Goal: Task Accomplishment & Management: Complete application form

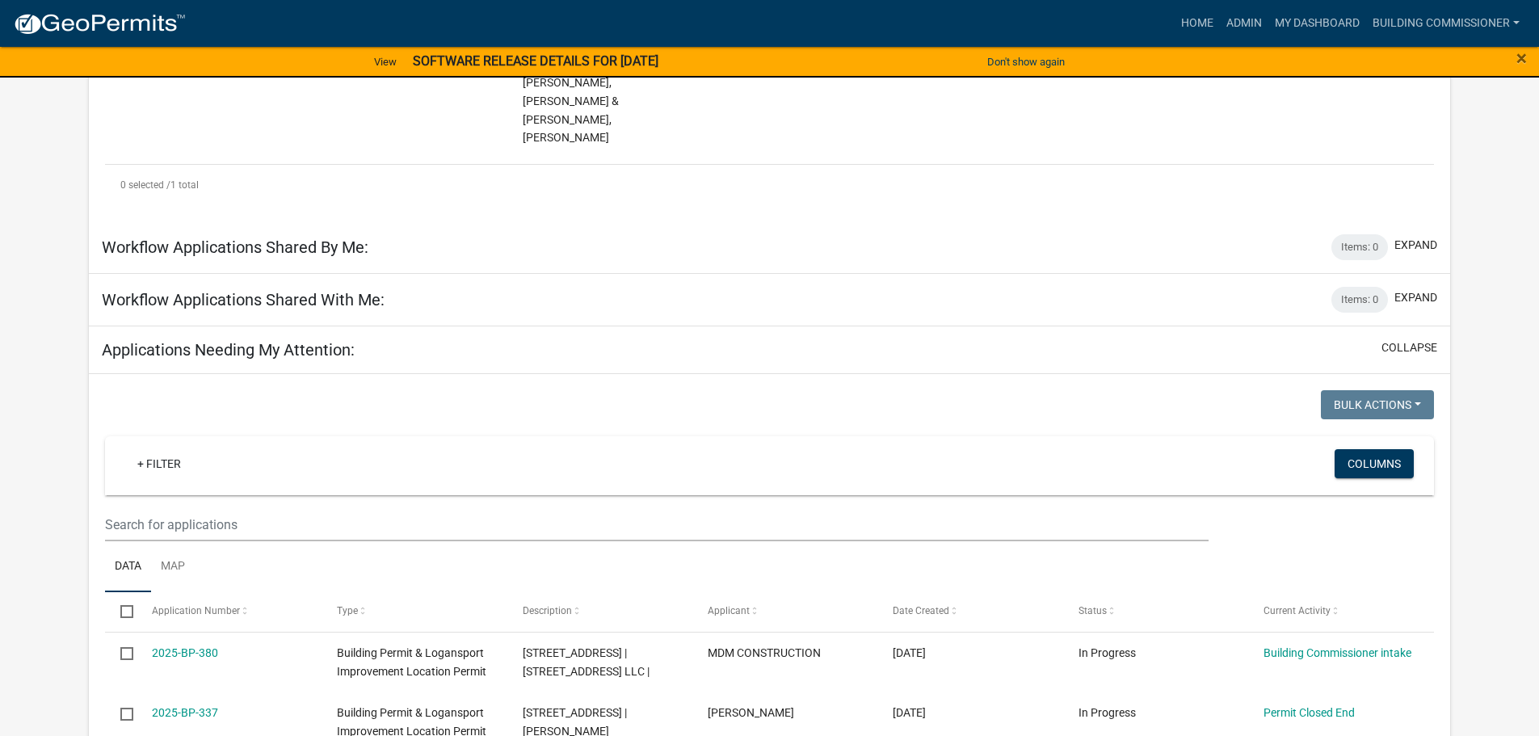
scroll to position [404, 0]
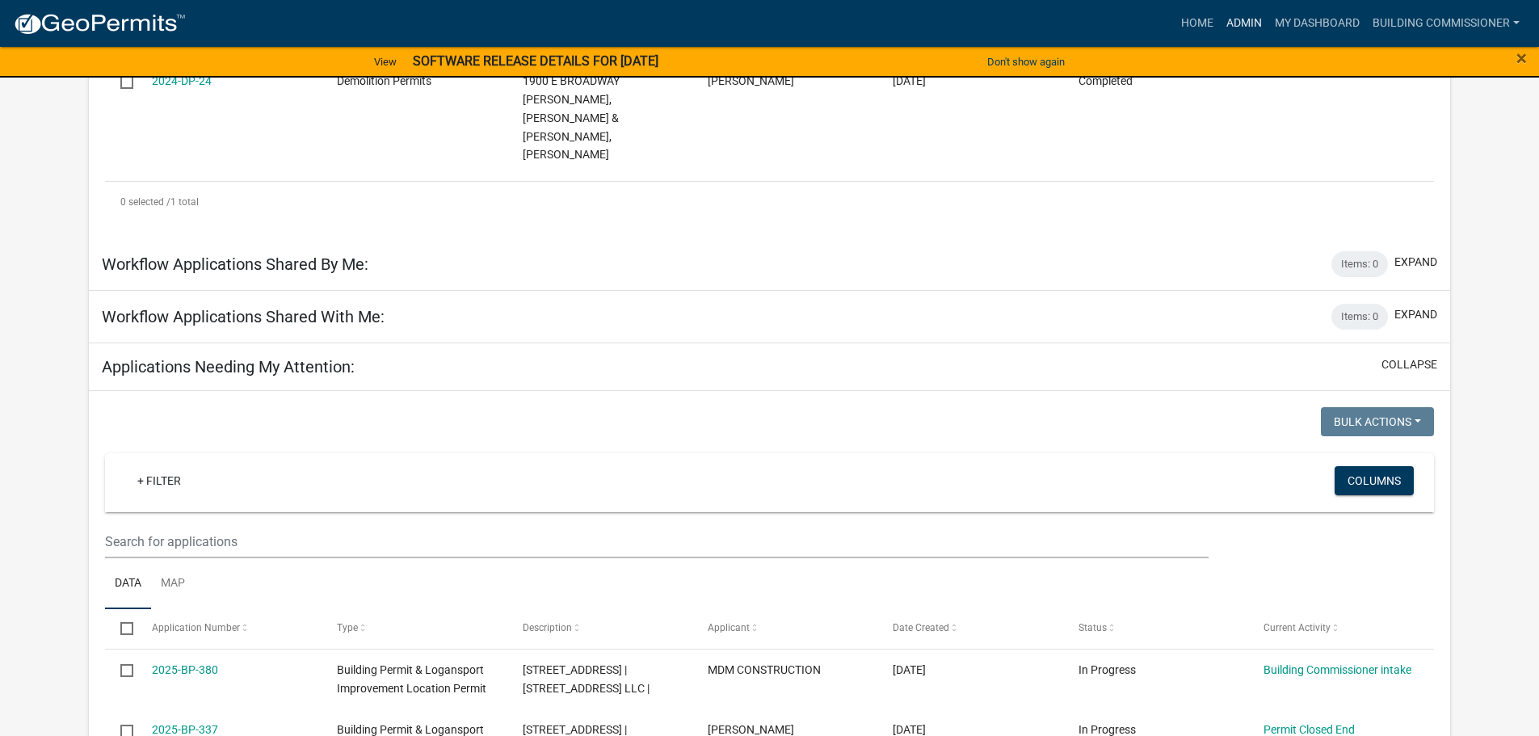
click at [1232, 22] on link "Admin" at bounding box center [1244, 23] width 48 height 31
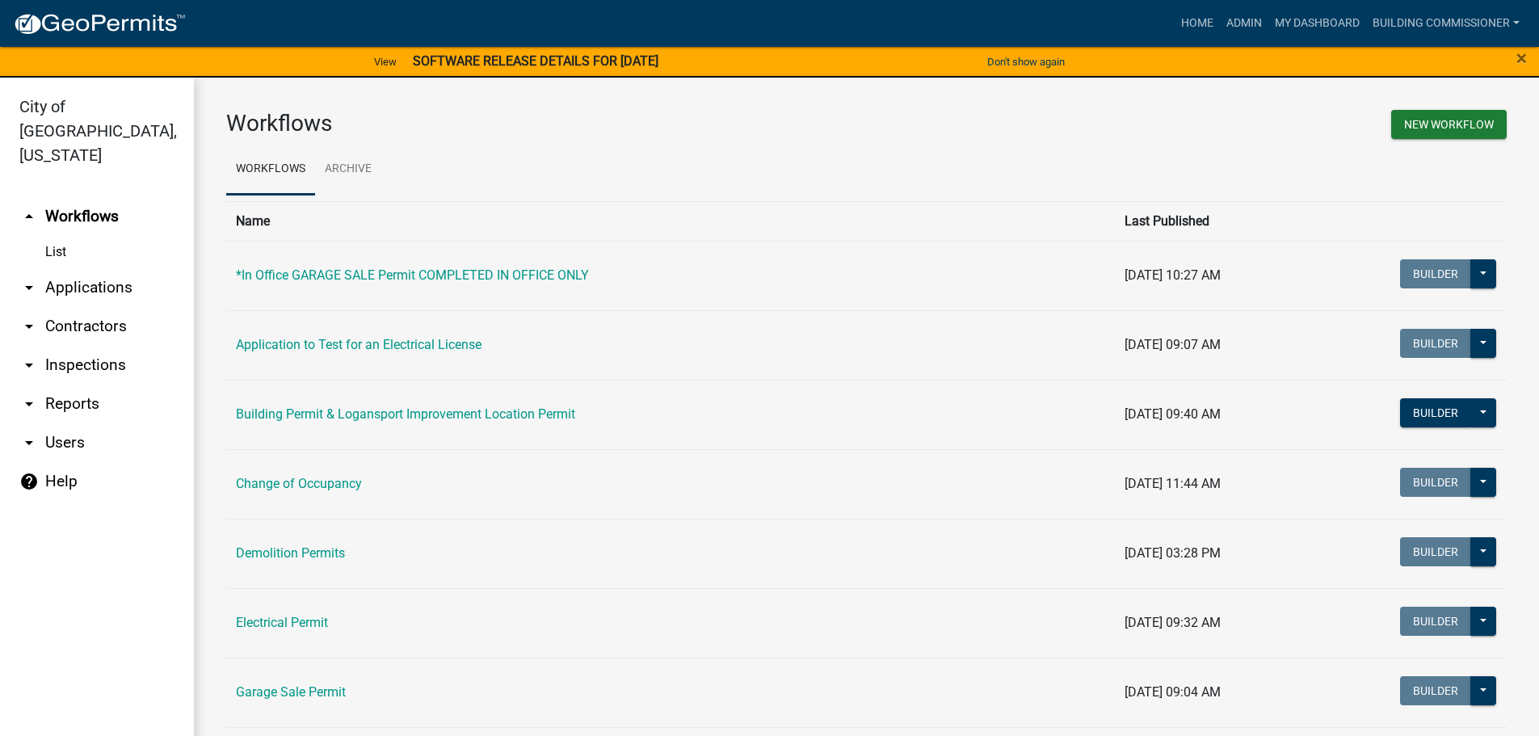
click at [65, 268] on link "arrow_drop_down Applications" at bounding box center [97, 287] width 194 height 39
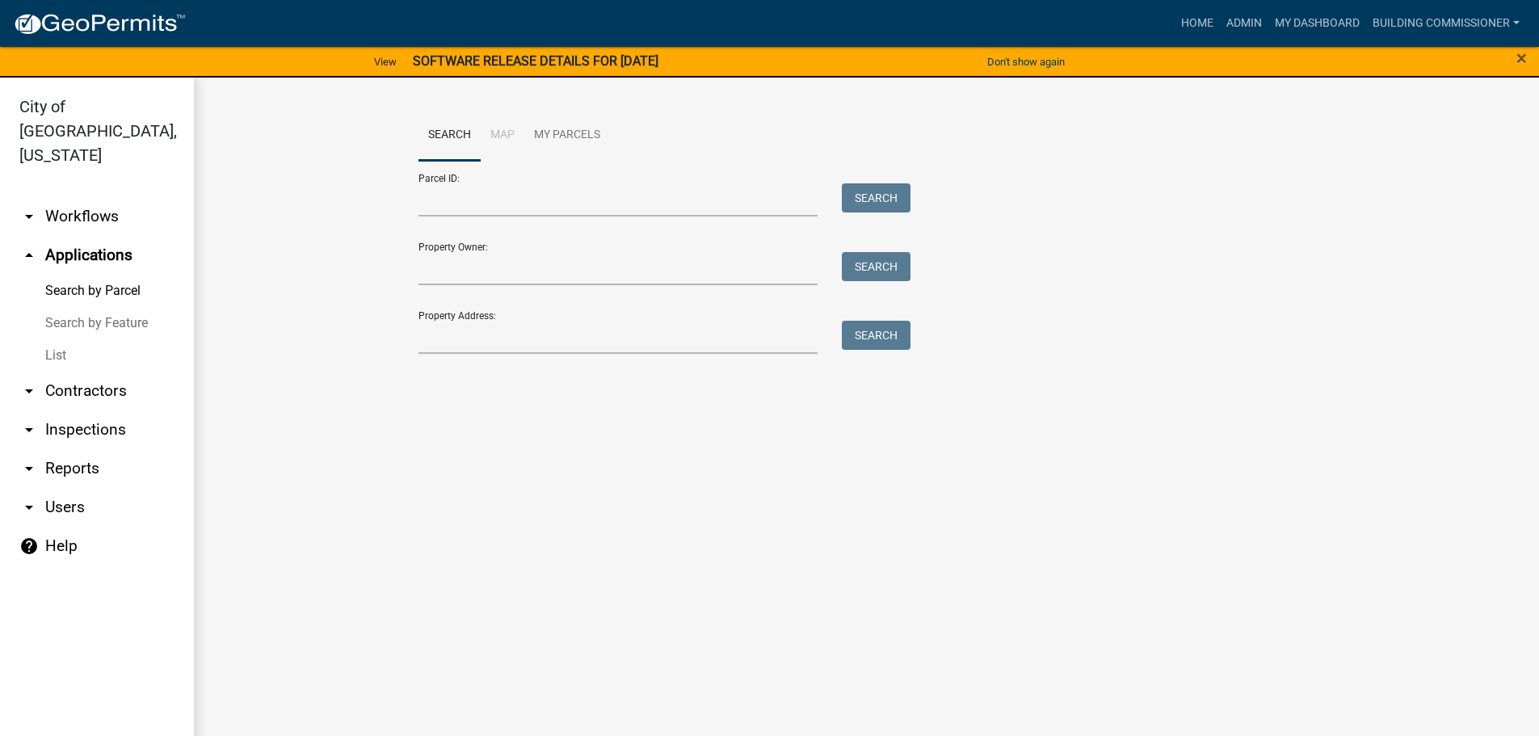
click at [58, 339] on link "List" at bounding box center [97, 355] width 194 height 32
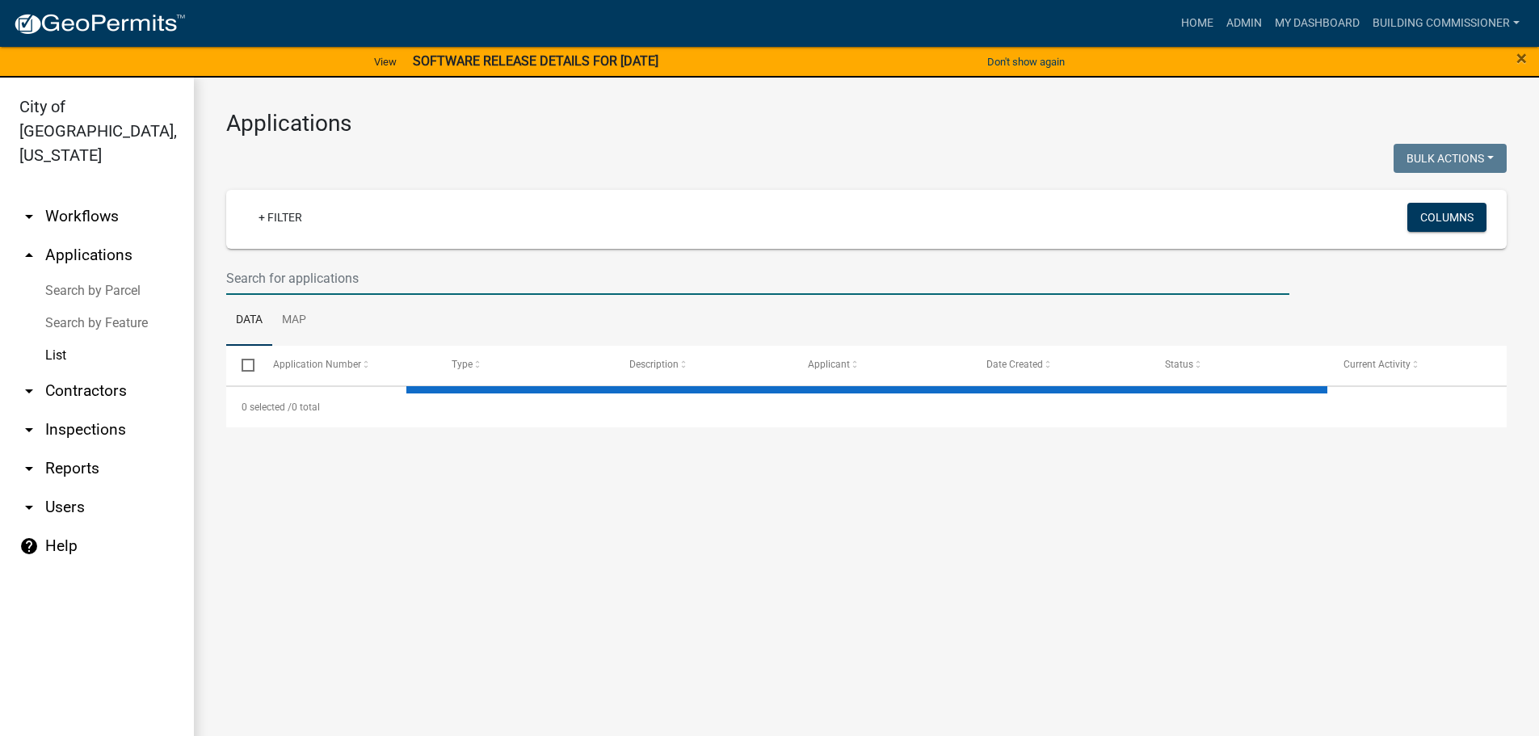
click at [301, 281] on input "text" at bounding box center [757, 278] width 1063 height 33
select select "3: 100"
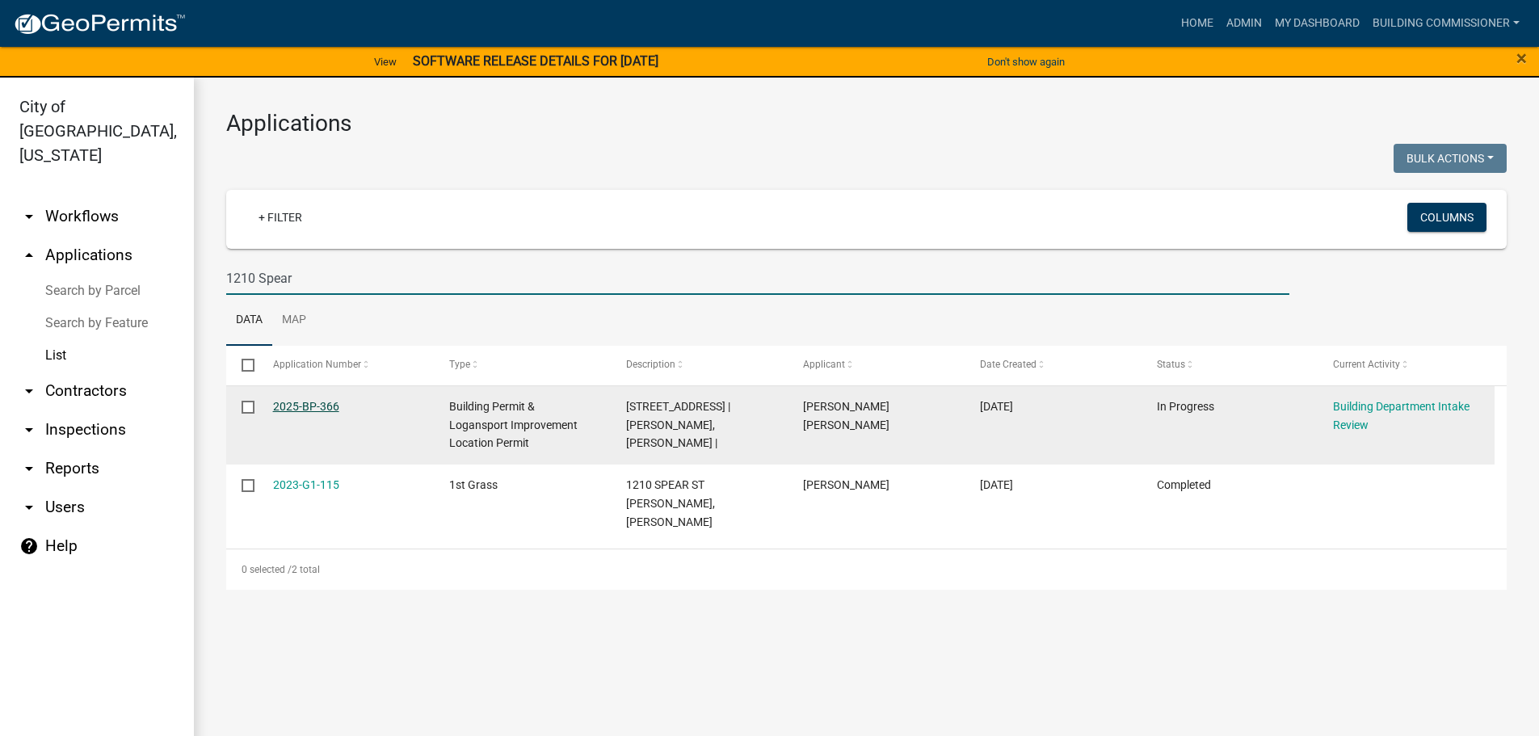
type input "1210 Spear"
click at [300, 406] on link "2025-BP-366" at bounding box center [306, 406] width 66 height 13
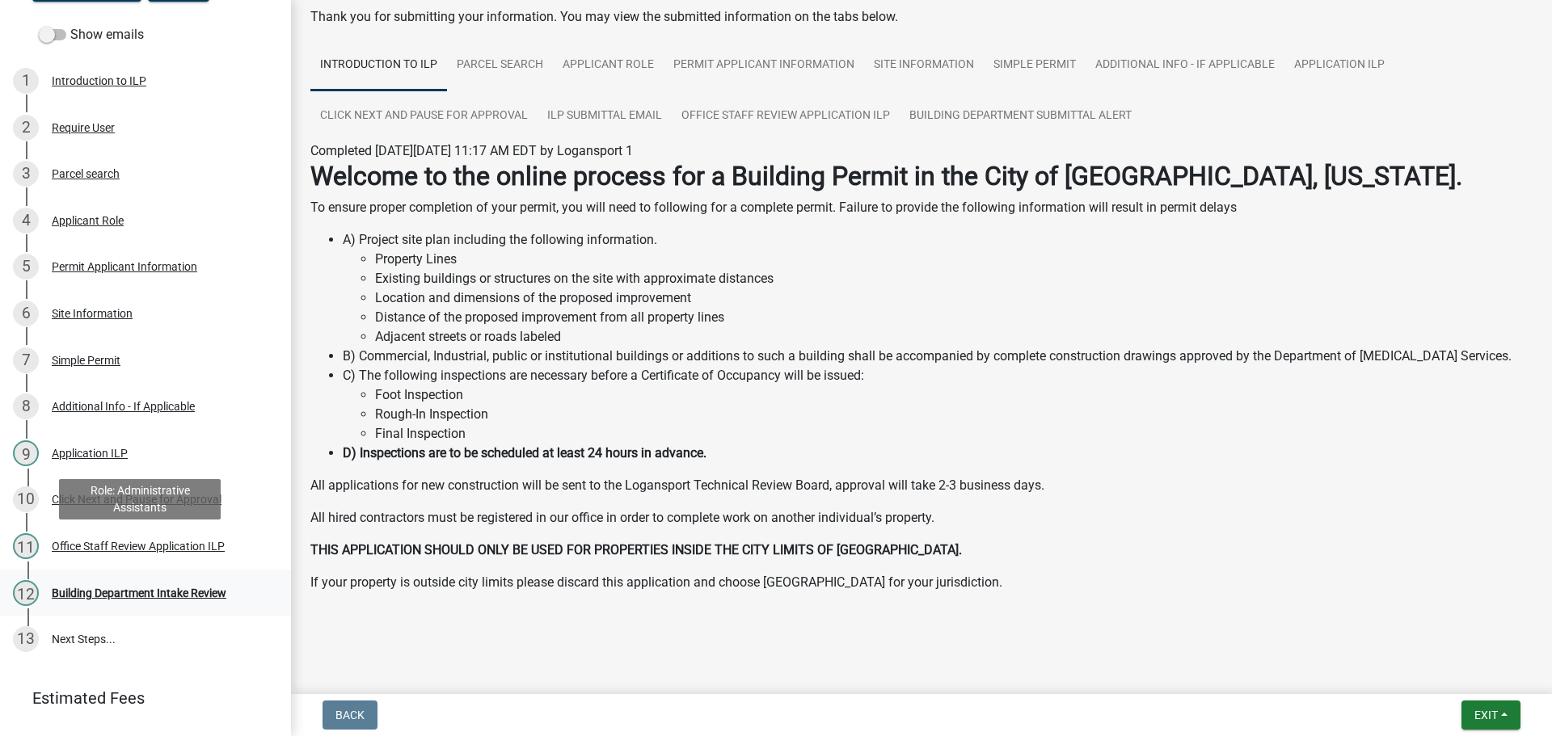
scroll to position [240, 0]
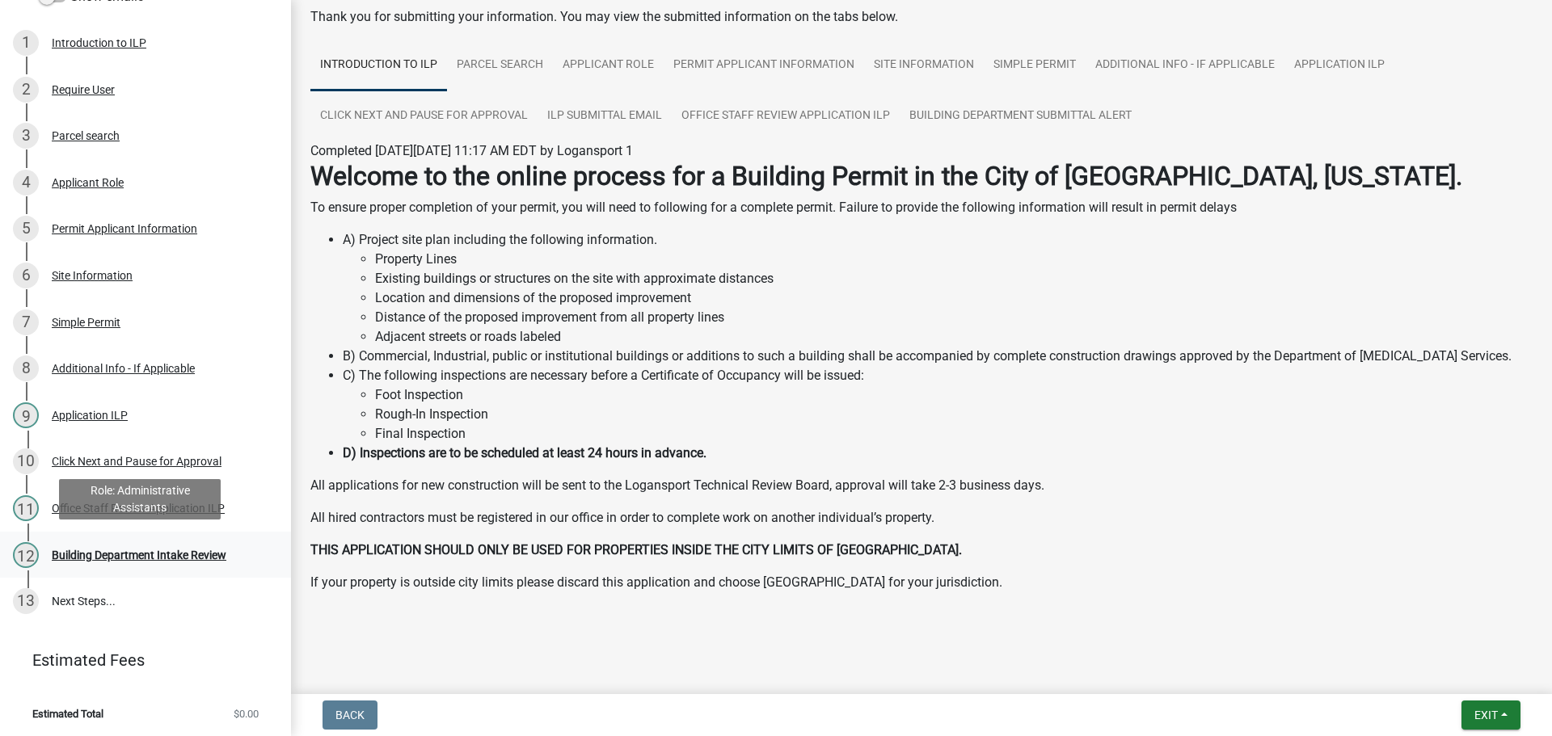
click at [114, 551] on div "Building Department Intake Review" at bounding box center [139, 555] width 175 height 11
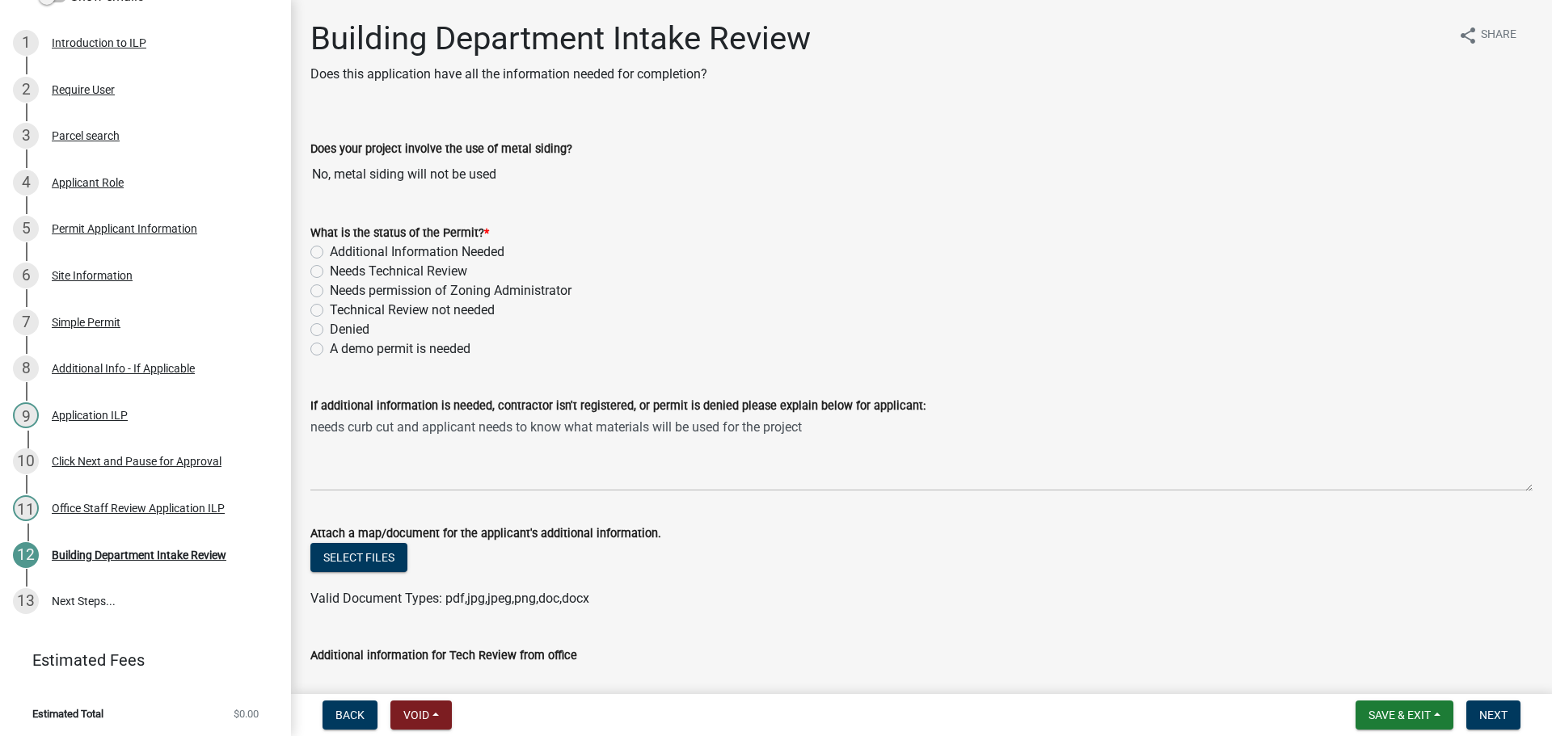
click at [330, 307] on label "Technical Review not needed" at bounding box center [412, 310] width 165 height 19
click at [330, 307] on input "Technical Review not needed" at bounding box center [335, 306] width 11 height 11
radio input "true"
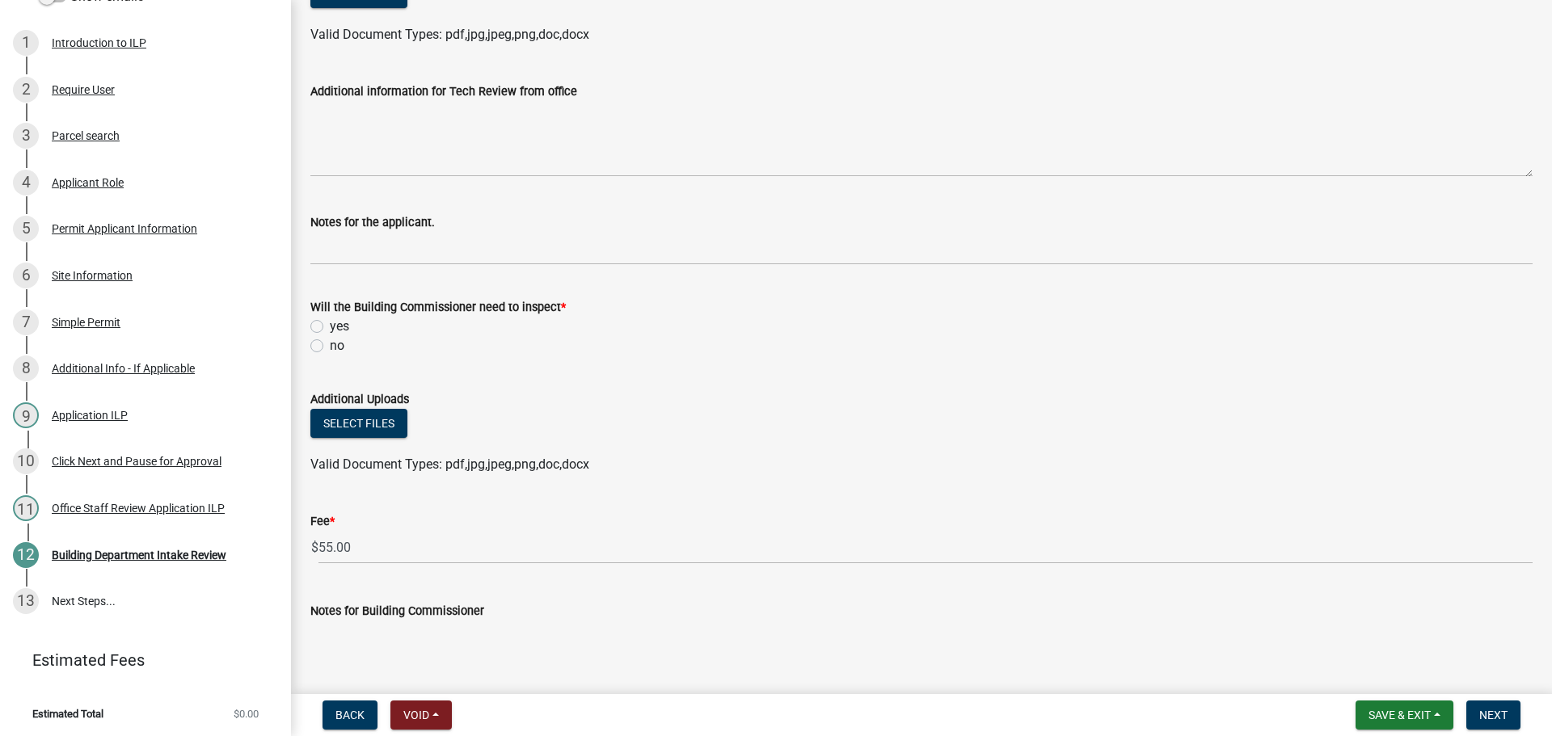
scroll to position [566, 0]
click at [330, 319] on label "yes" at bounding box center [339, 324] width 19 height 19
click at [330, 319] on input "yes" at bounding box center [335, 320] width 11 height 11
radio input "true"
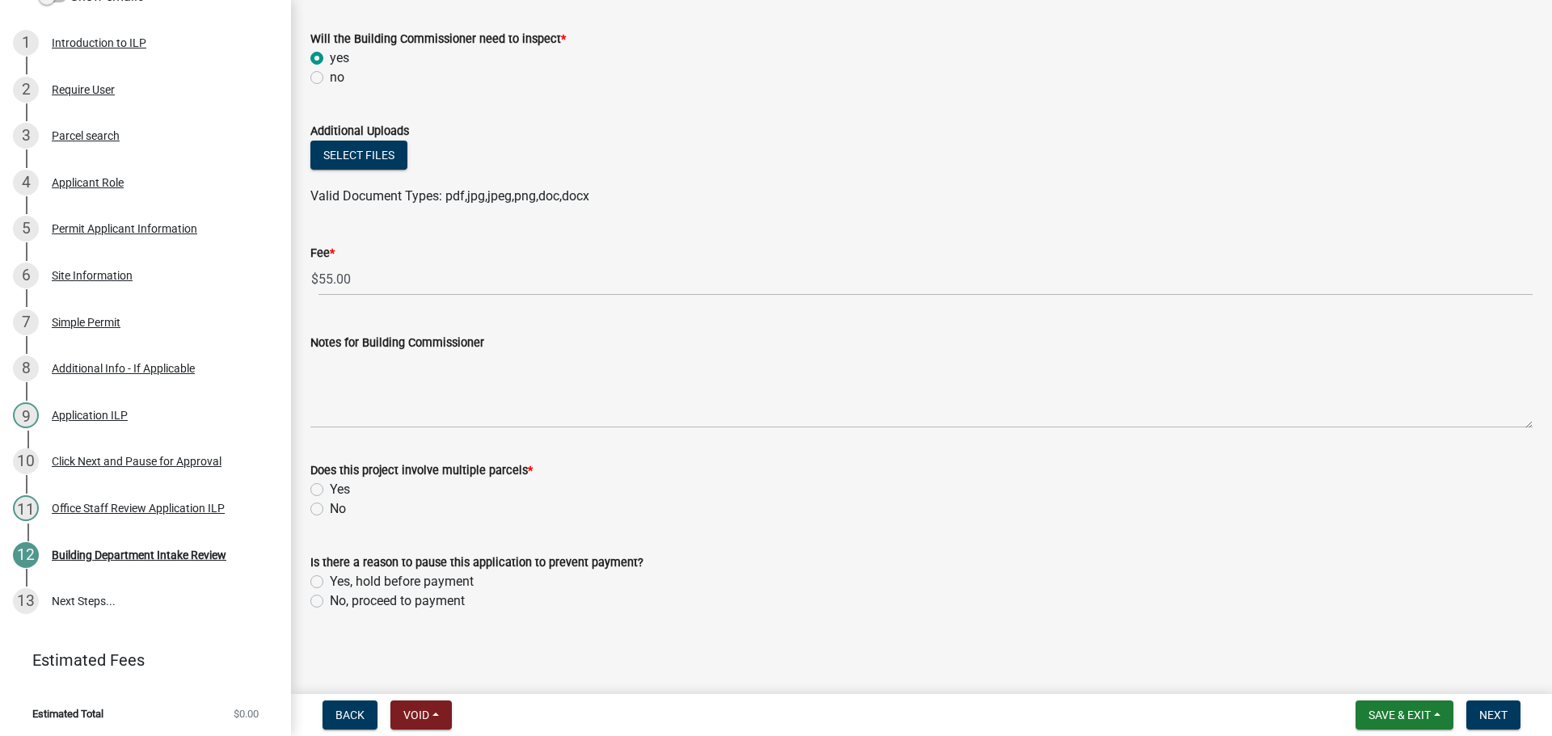
scroll to position [833, 0]
click at [330, 507] on label "No" at bounding box center [338, 508] width 16 height 19
click at [330, 507] on input "No" at bounding box center [335, 504] width 11 height 11
radio input "true"
click at [330, 599] on label "No, proceed to payment" at bounding box center [397, 600] width 135 height 19
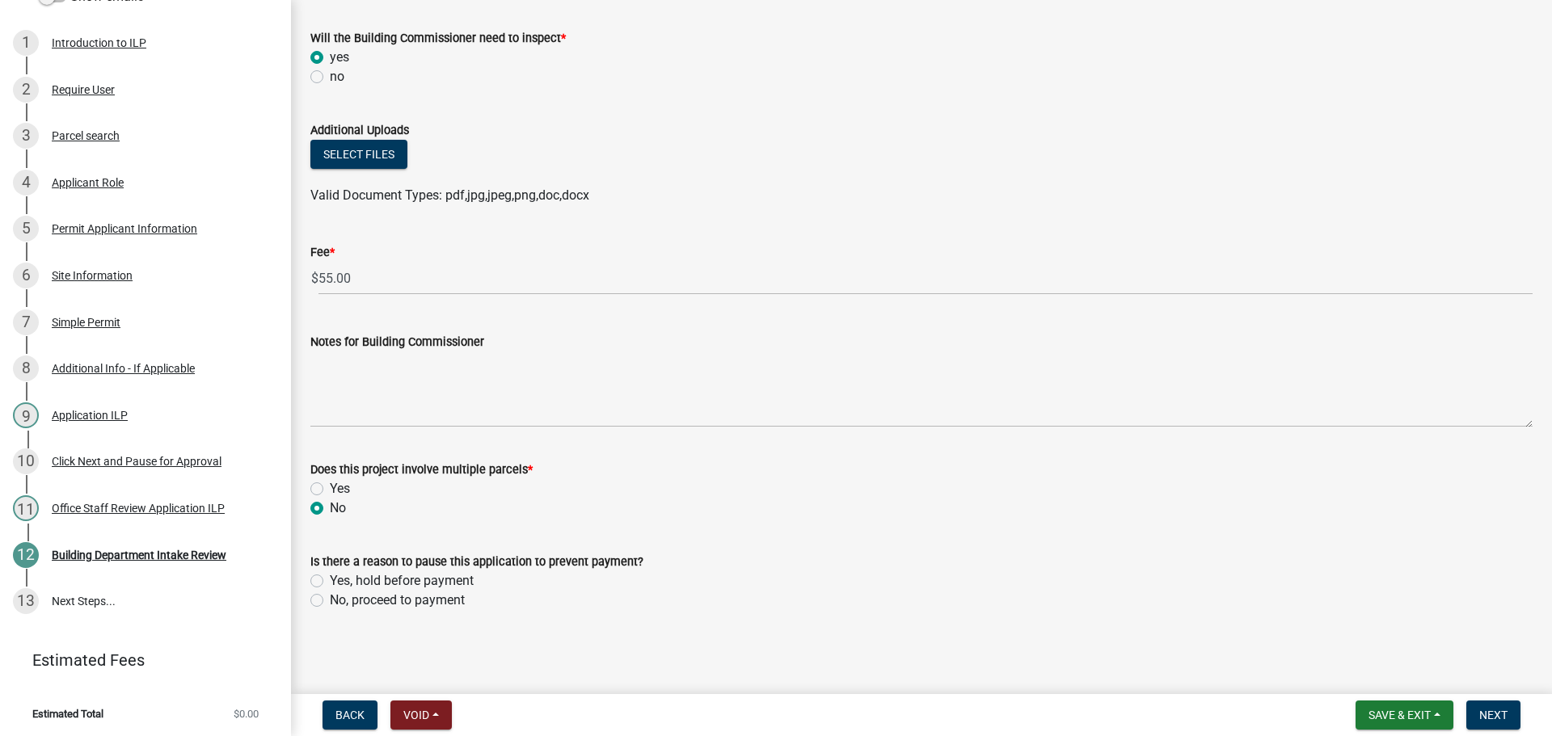
click at [330, 599] on input "No, proceed to payment" at bounding box center [335, 596] width 11 height 11
radio input "true"
click at [1495, 710] on span "Next" at bounding box center [1493, 715] width 28 height 13
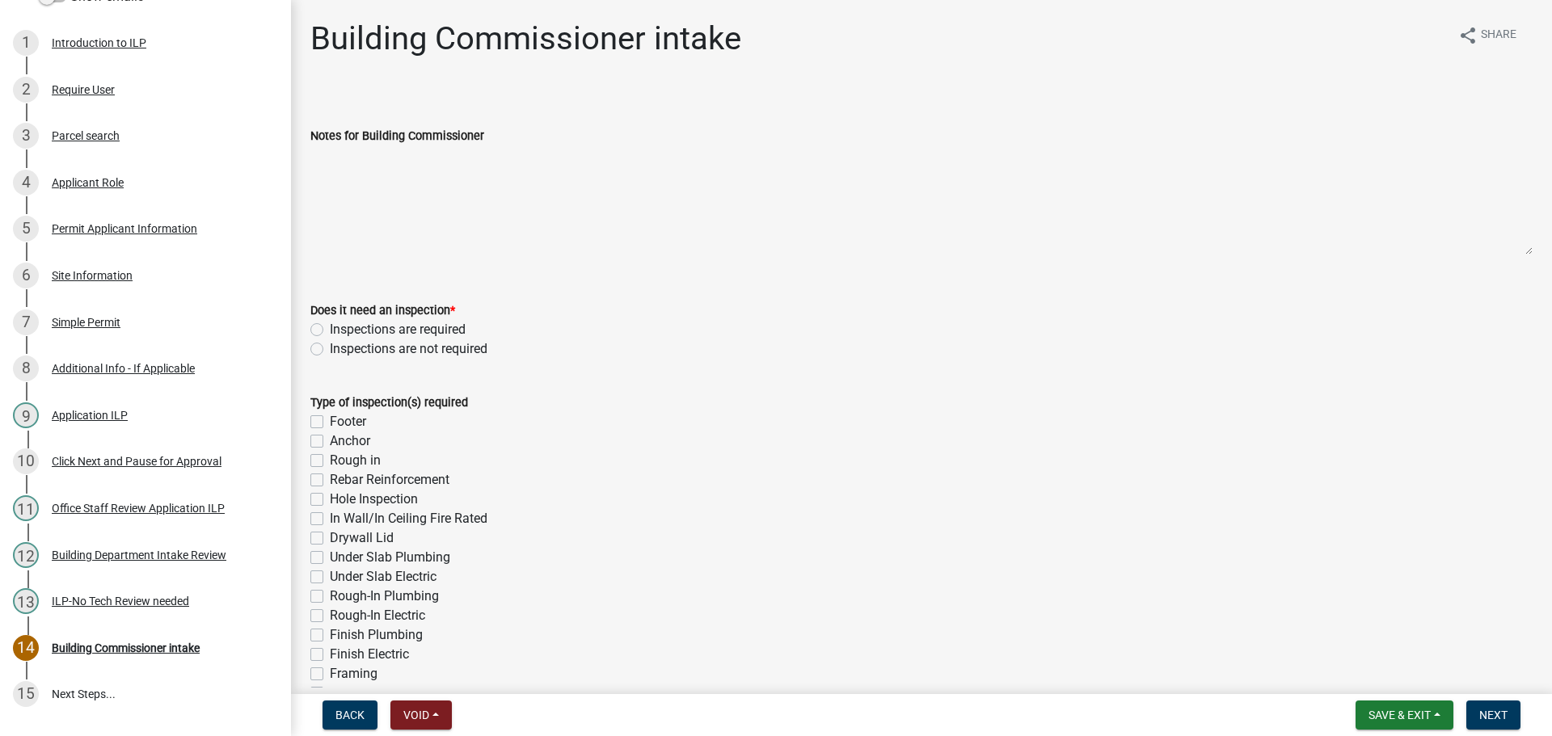
click at [330, 325] on label "Inspections are required" at bounding box center [398, 329] width 136 height 19
click at [330, 325] on input "Inspections are required" at bounding box center [335, 325] width 11 height 11
radio input "true"
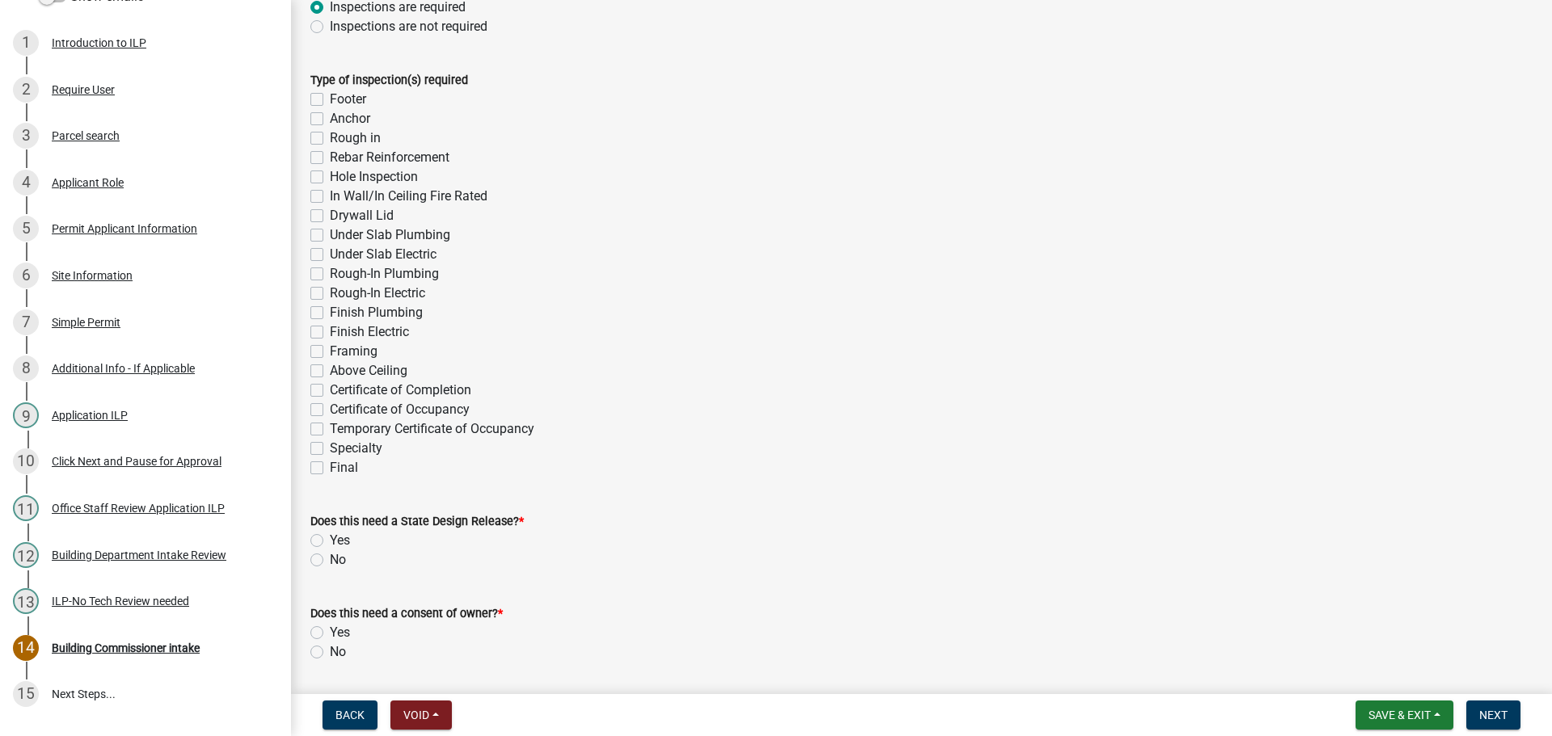
scroll to position [323, 0]
click at [330, 447] on label "Specialty" at bounding box center [356, 447] width 53 height 19
click at [330, 447] on input "Specialty" at bounding box center [335, 443] width 11 height 11
checkbox input "true"
checkbox input "false"
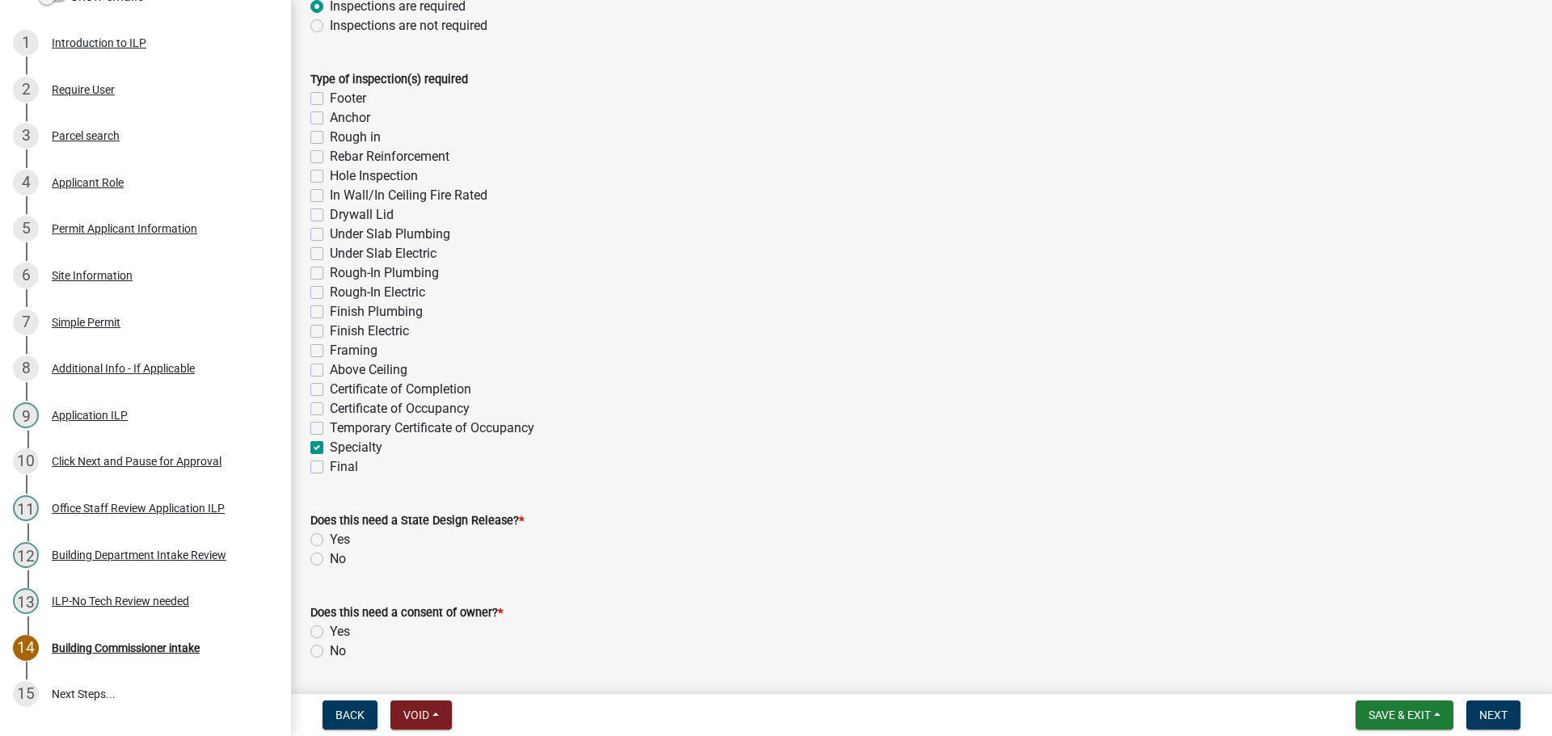
checkbox input "false"
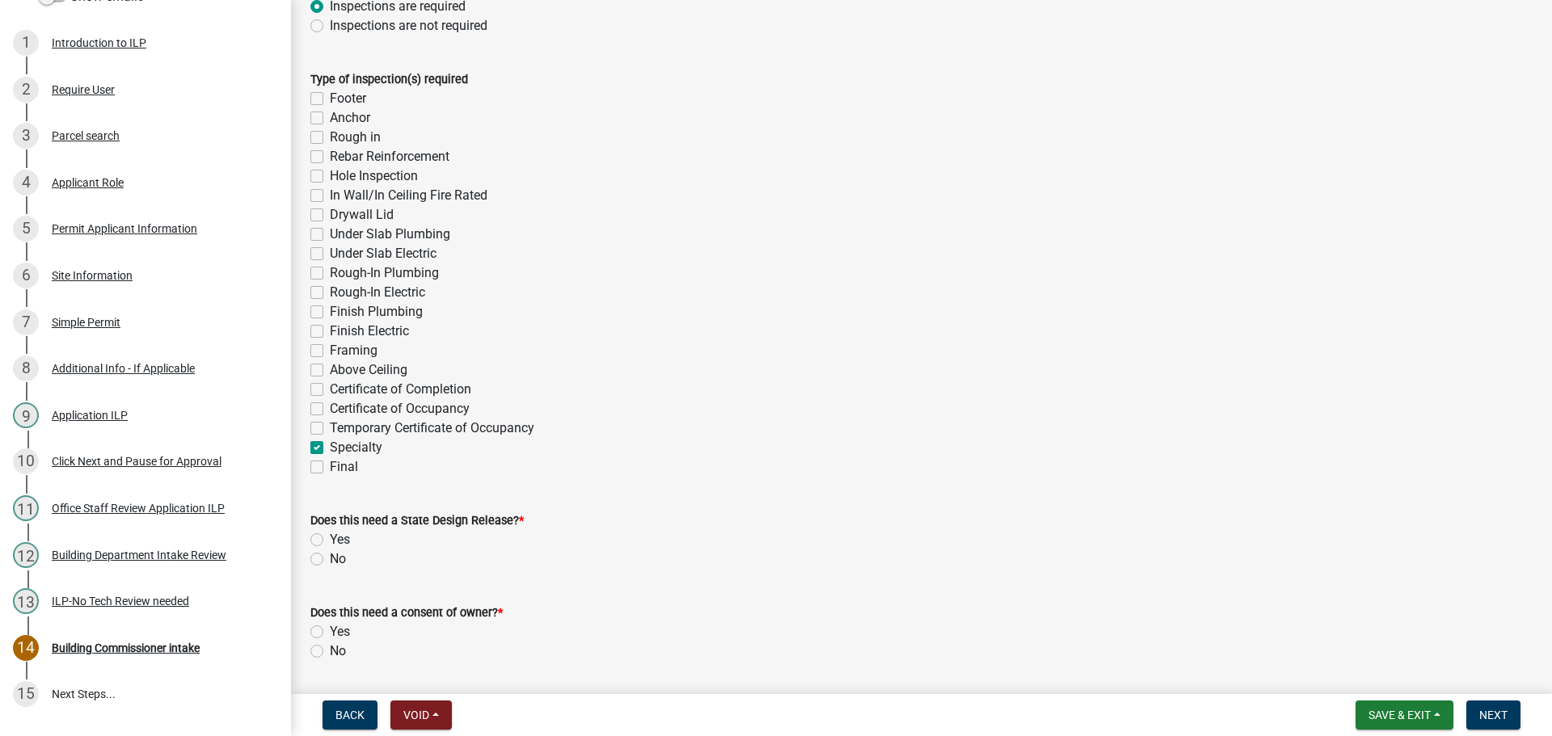
checkbox input "false"
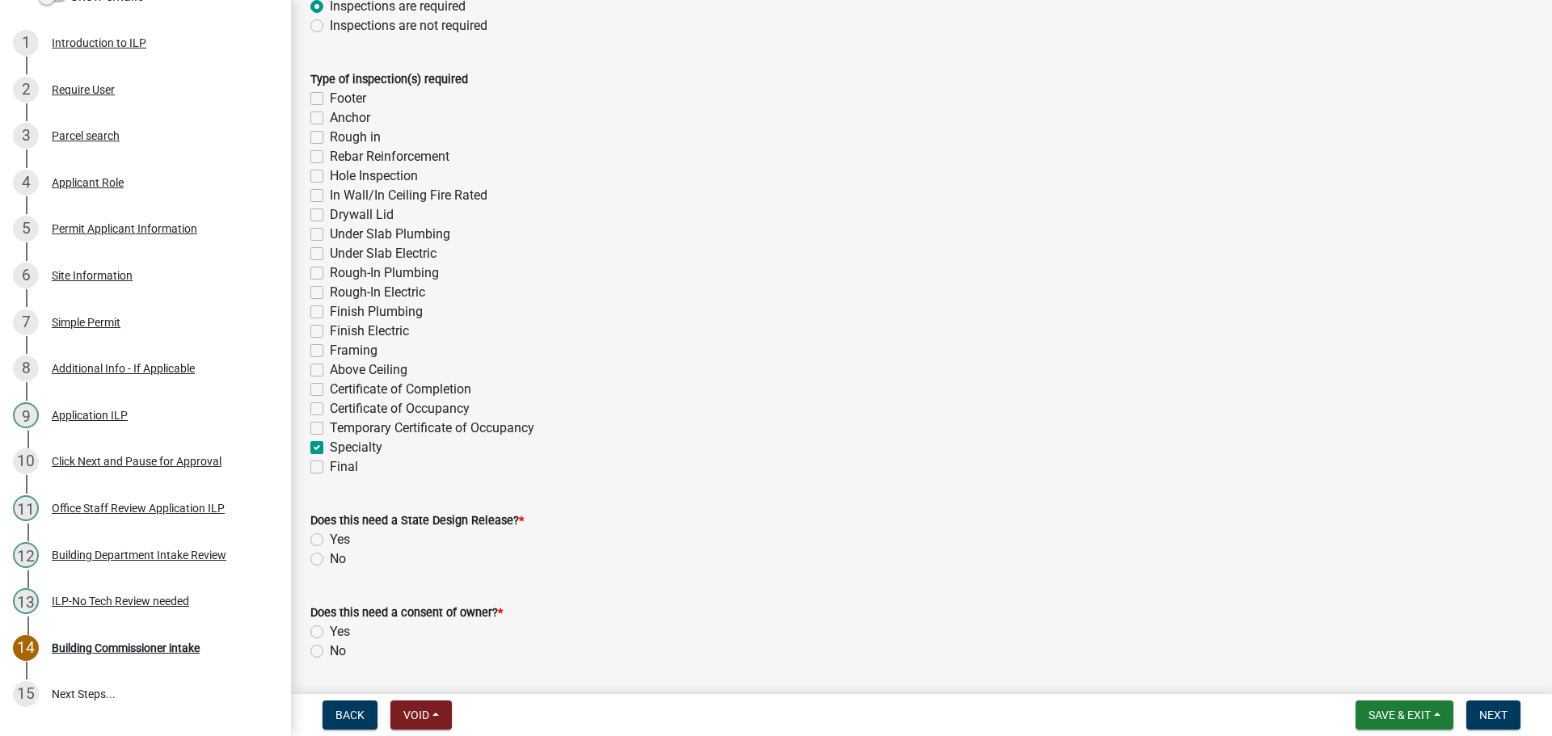
checkbox input "false"
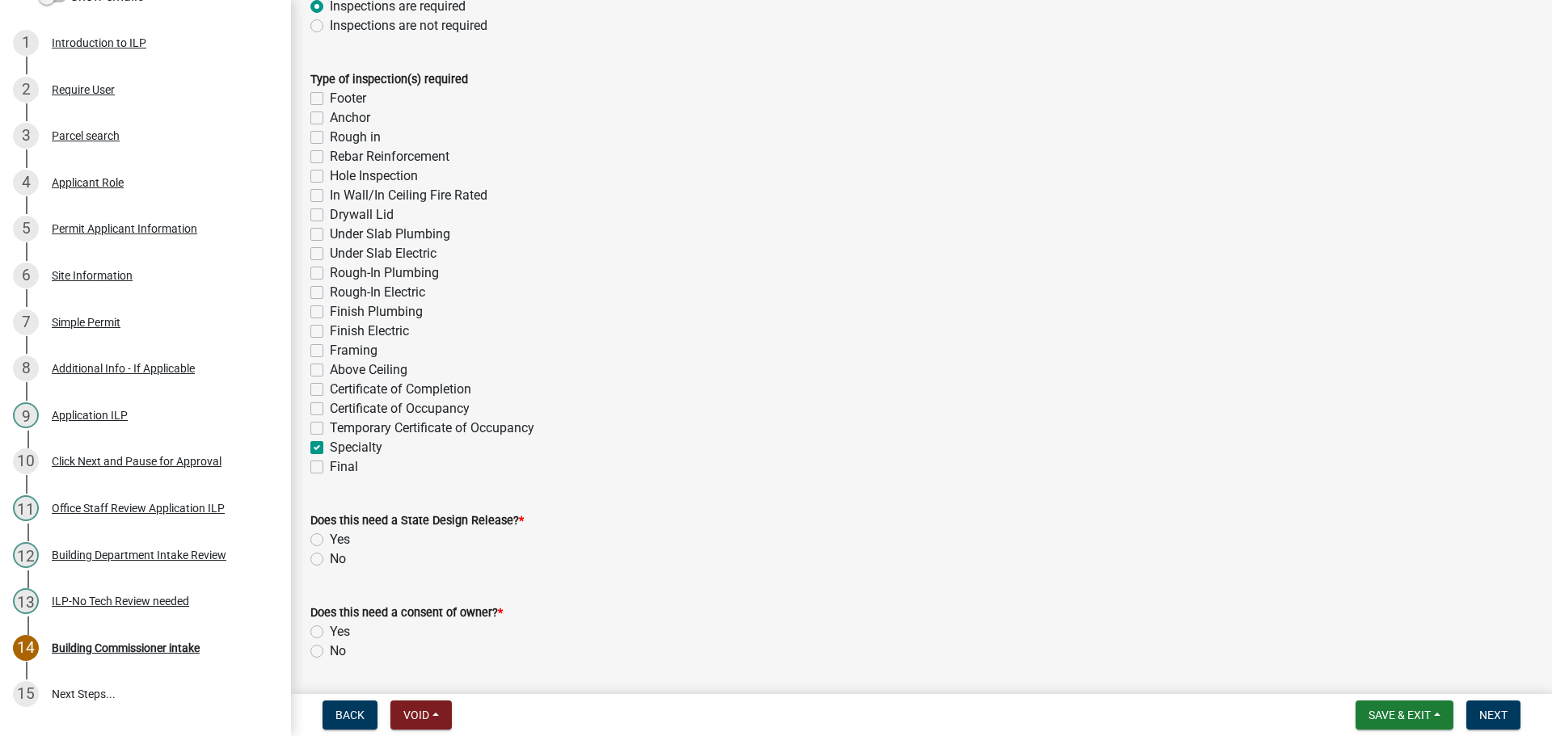
checkbox input "false"
checkbox input "true"
checkbox input "false"
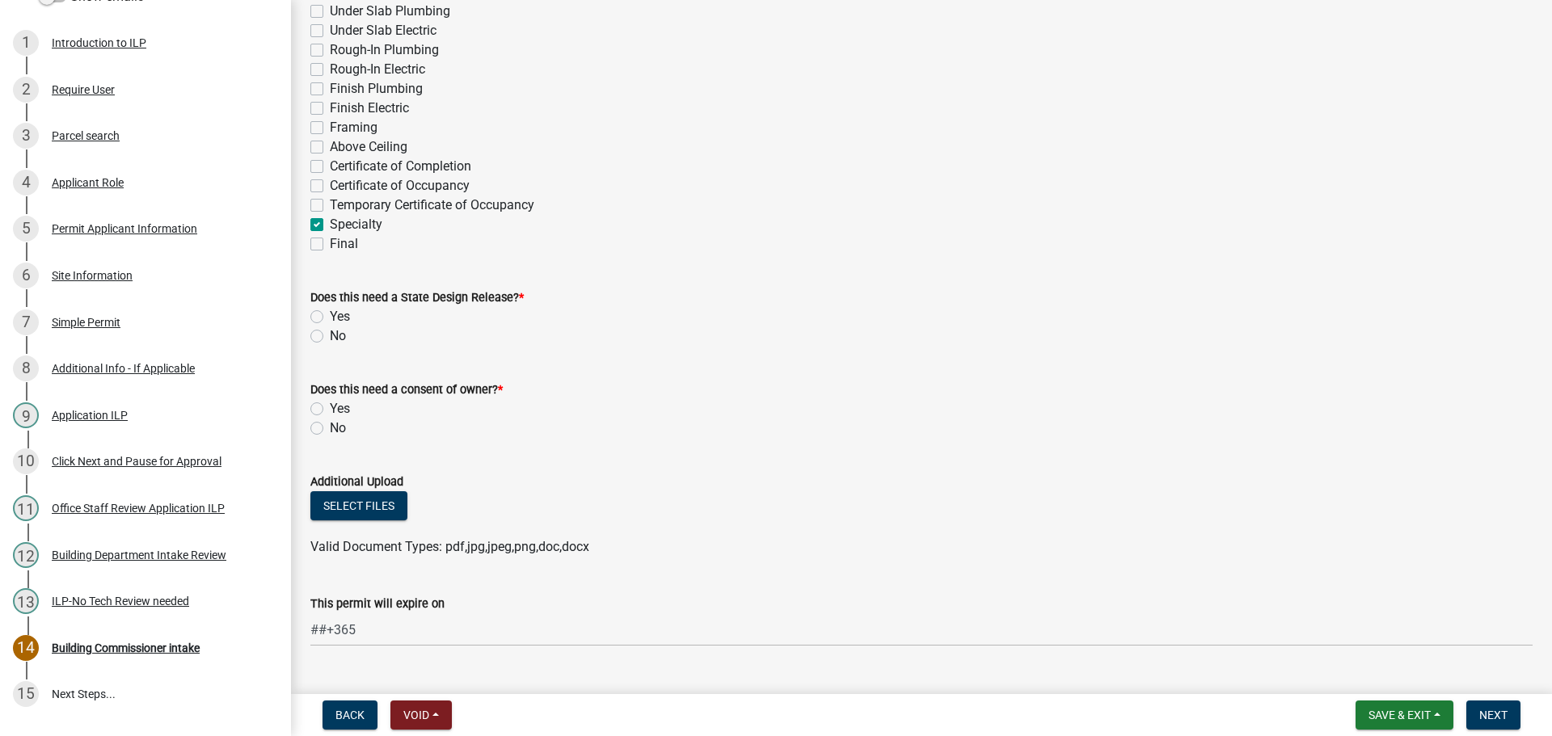
scroll to position [566, 0]
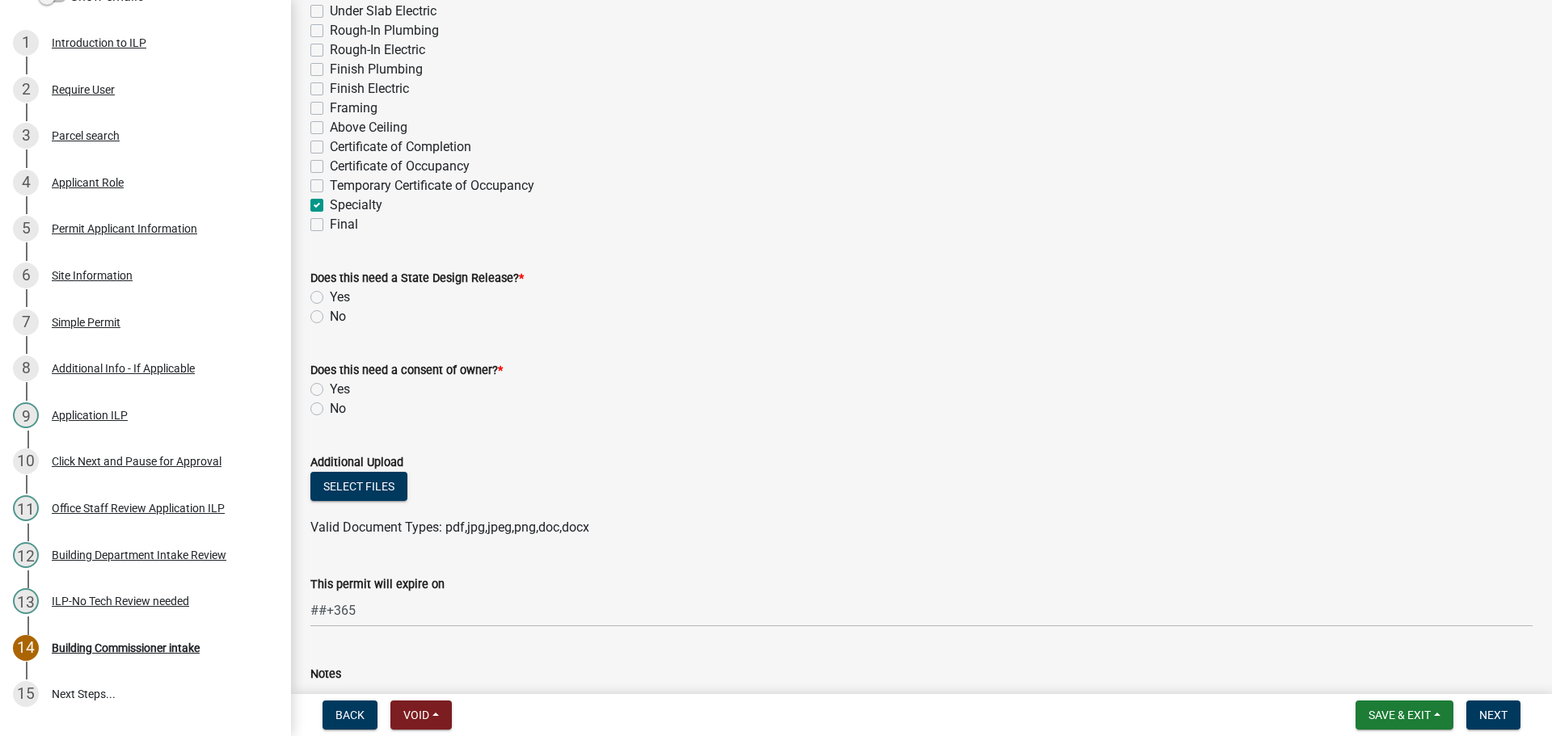
click at [330, 316] on label "No" at bounding box center [338, 316] width 16 height 19
click at [330, 316] on input "No" at bounding box center [335, 312] width 11 height 11
radio input "true"
click at [330, 412] on label "No" at bounding box center [338, 408] width 16 height 19
click at [330, 410] on input "No" at bounding box center [335, 404] width 11 height 11
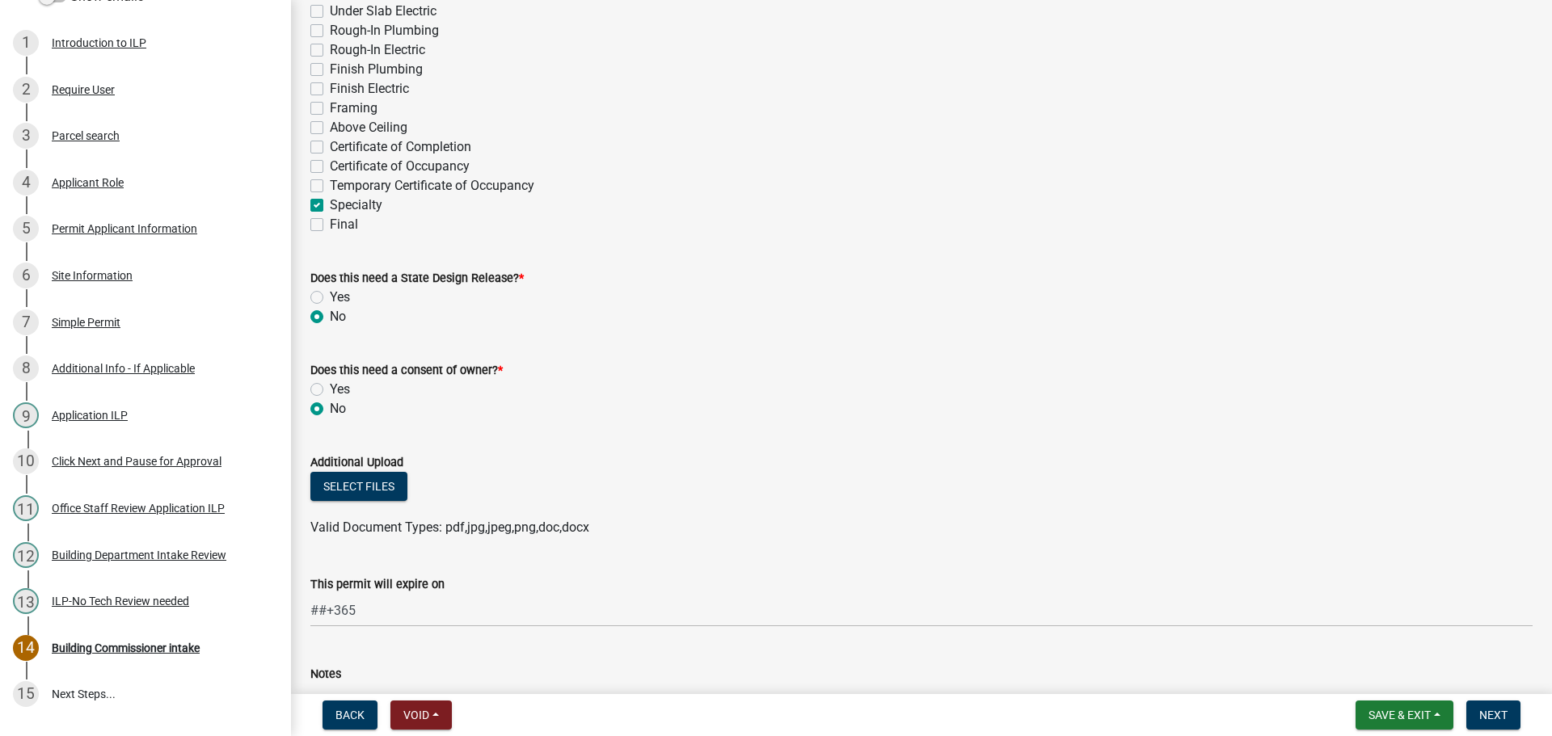
radio input "true"
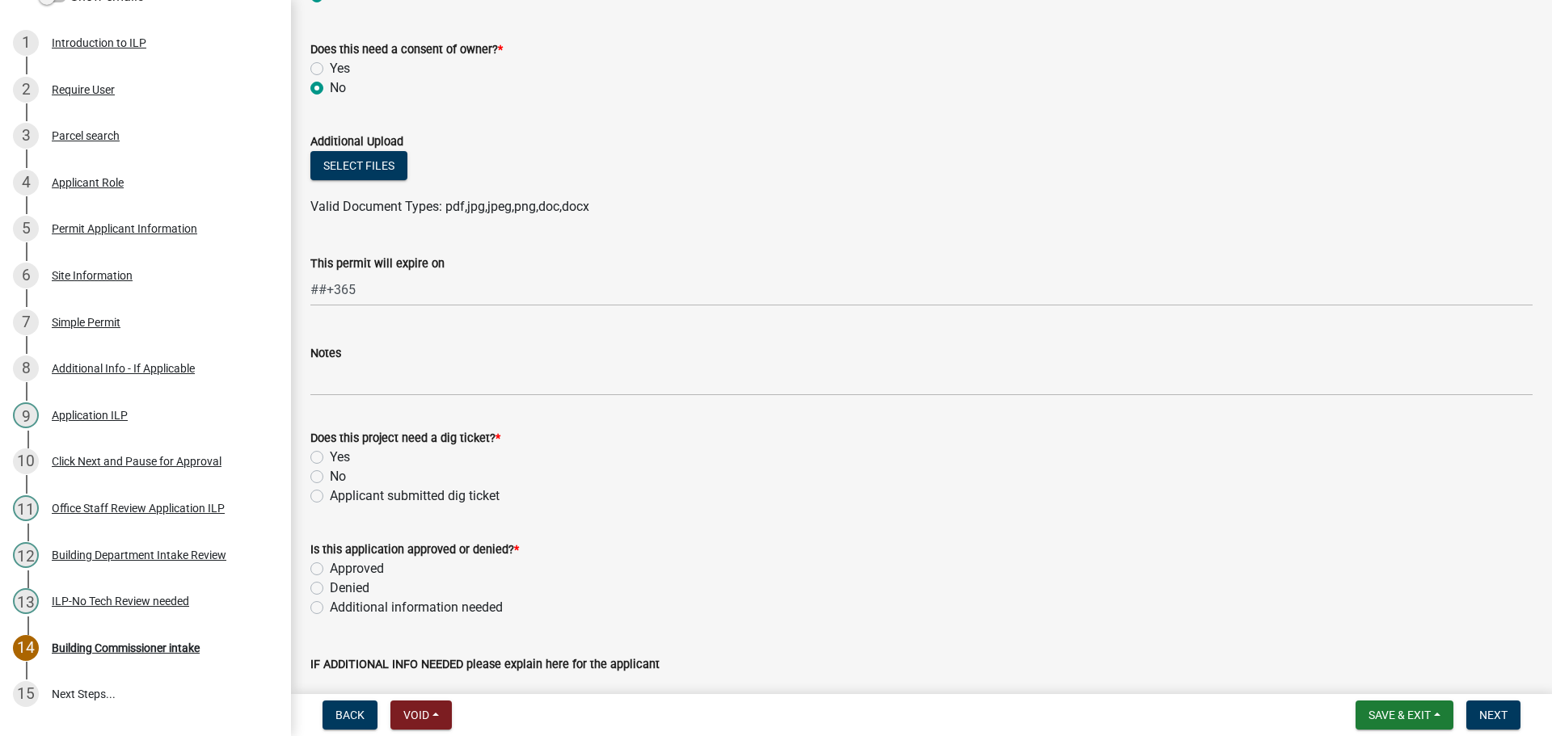
scroll to position [889, 0]
click at [330, 455] on label "Yes" at bounding box center [340, 454] width 20 height 19
click at [330, 455] on input "Yes" at bounding box center [335, 450] width 11 height 11
radio input "true"
click at [74, 412] on div "Application ILP" at bounding box center [90, 415] width 76 height 11
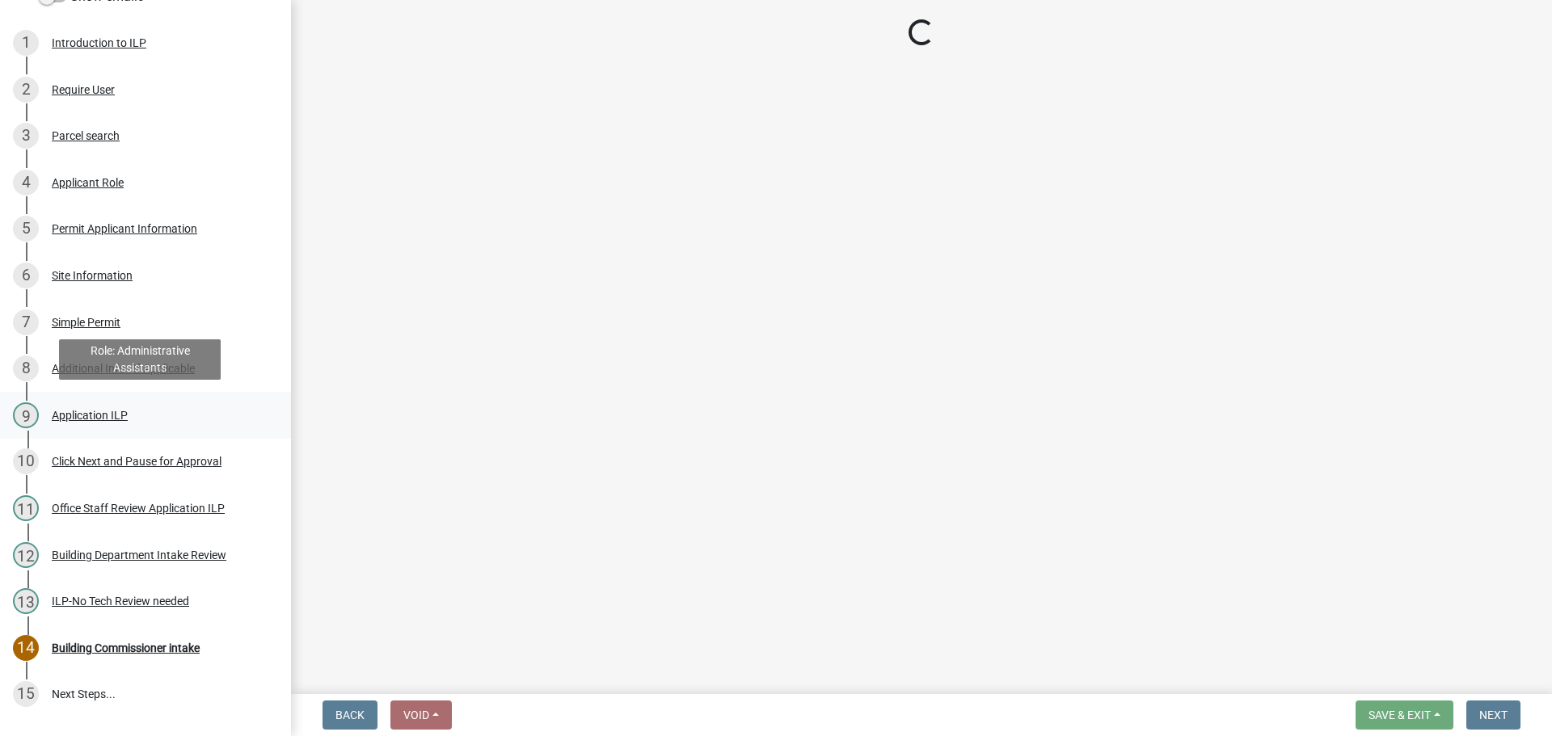
scroll to position [0, 0]
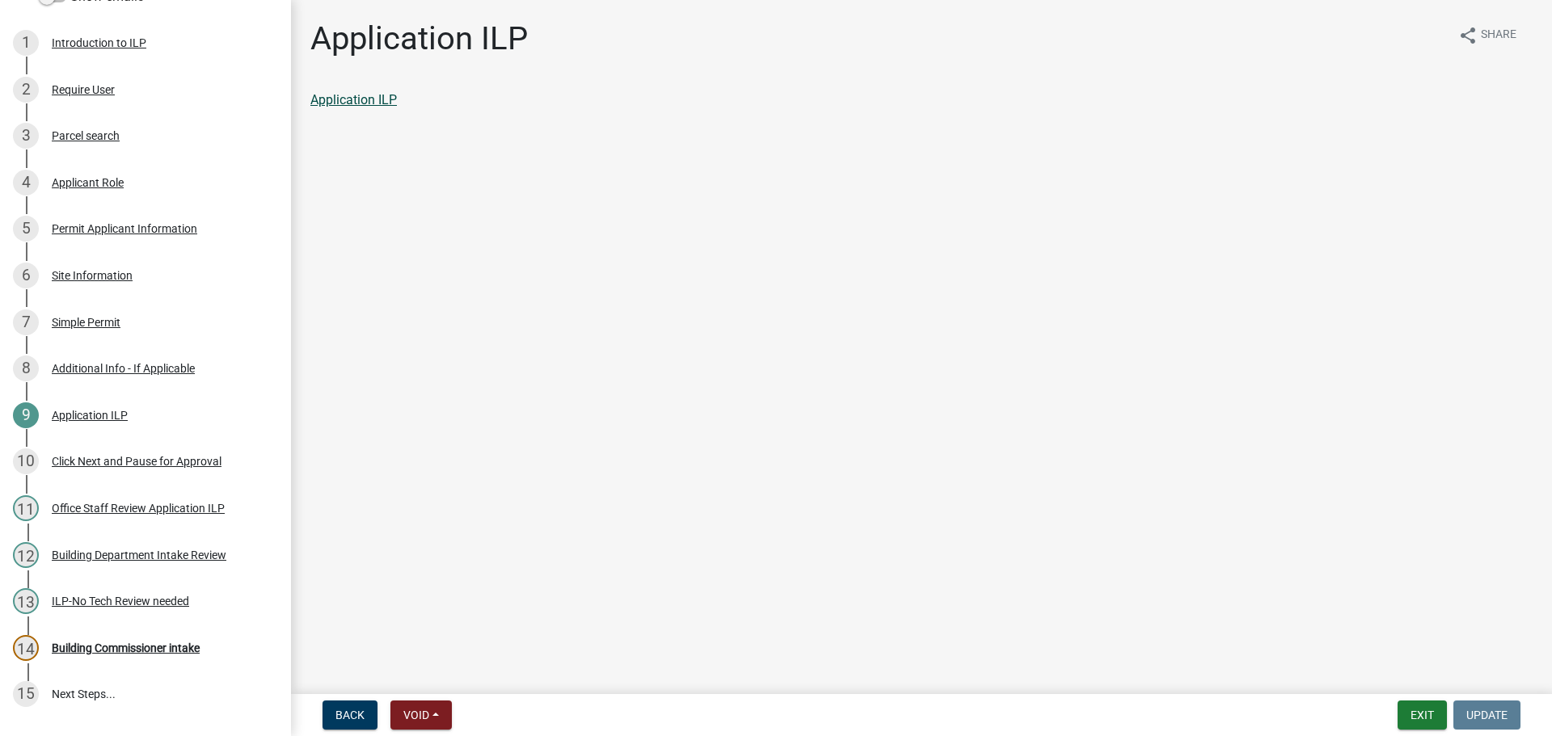
click at [364, 102] on link "Application ILP" at bounding box center [353, 99] width 86 height 15
click at [139, 642] on div "Building Commissioner intake" at bounding box center [126, 647] width 148 height 11
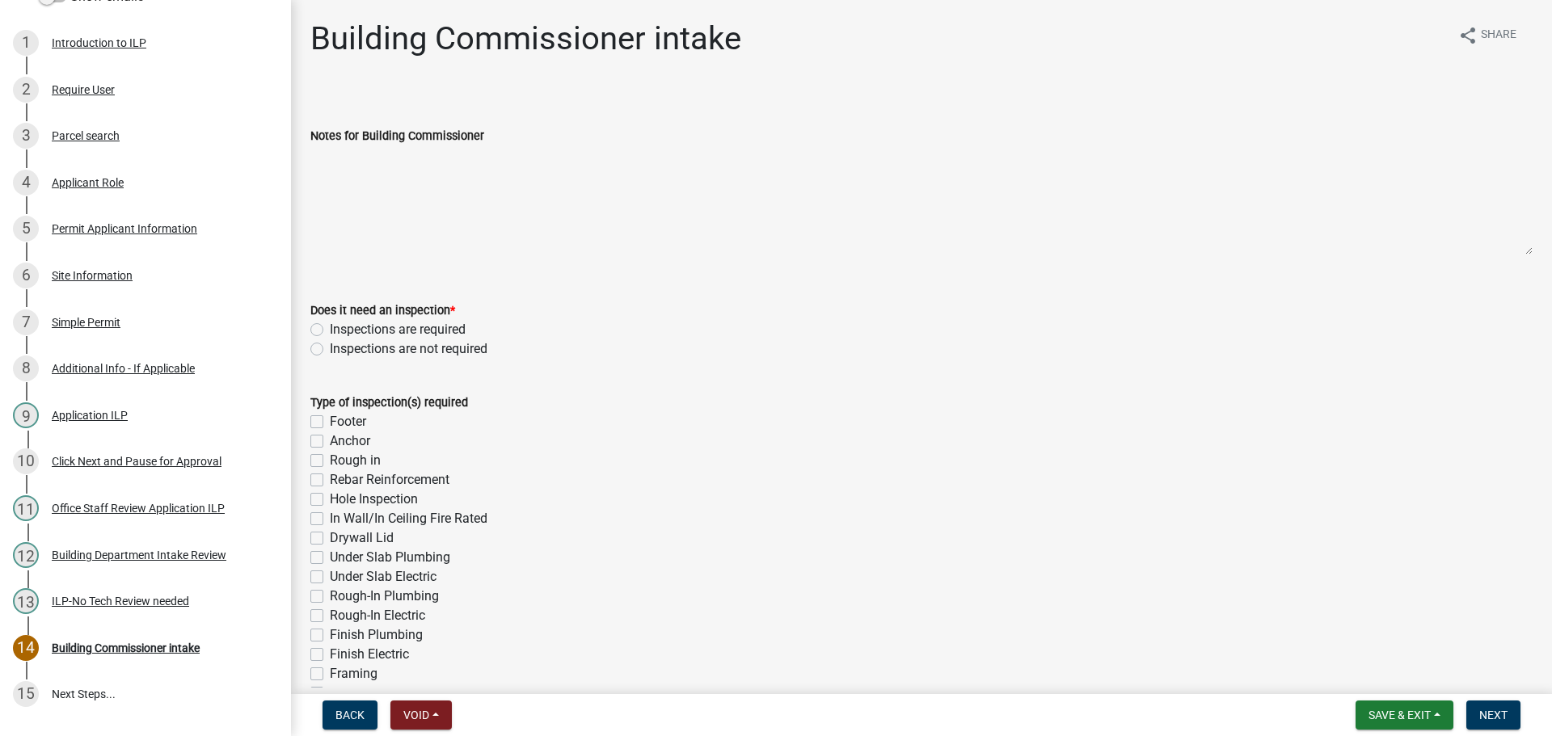
click at [330, 325] on label "Inspections are required" at bounding box center [398, 329] width 136 height 19
click at [330, 325] on input "Inspections are required" at bounding box center [335, 325] width 11 height 11
radio input "true"
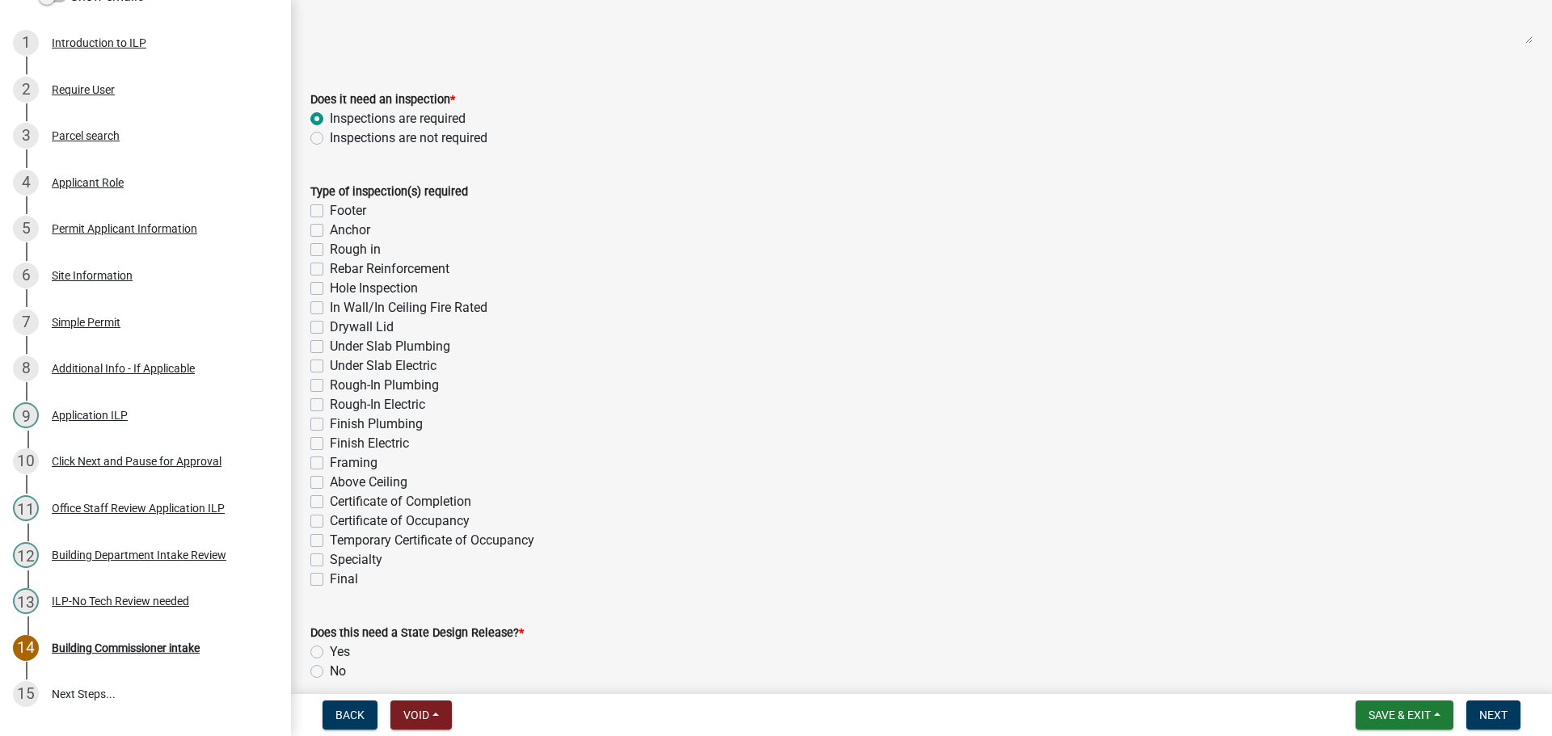
scroll to position [242, 0]
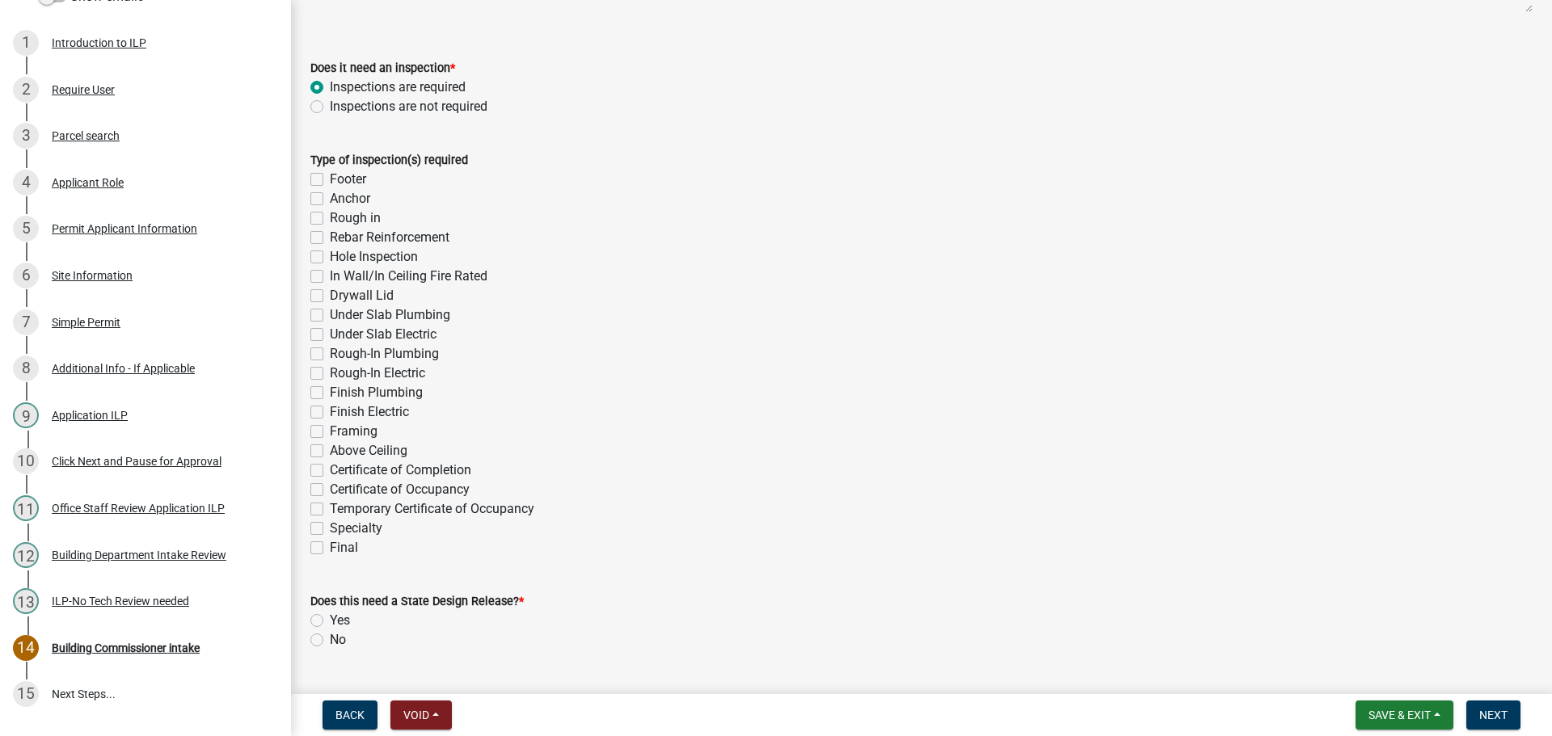
click at [330, 524] on label "Specialty" at bounding box center [356, 528] width 53 height 19
click at [330, 524] on input "Specialty" at bounding box center [335, 524] width 11 height 11
checkbox input "true"
checkbox input "false"
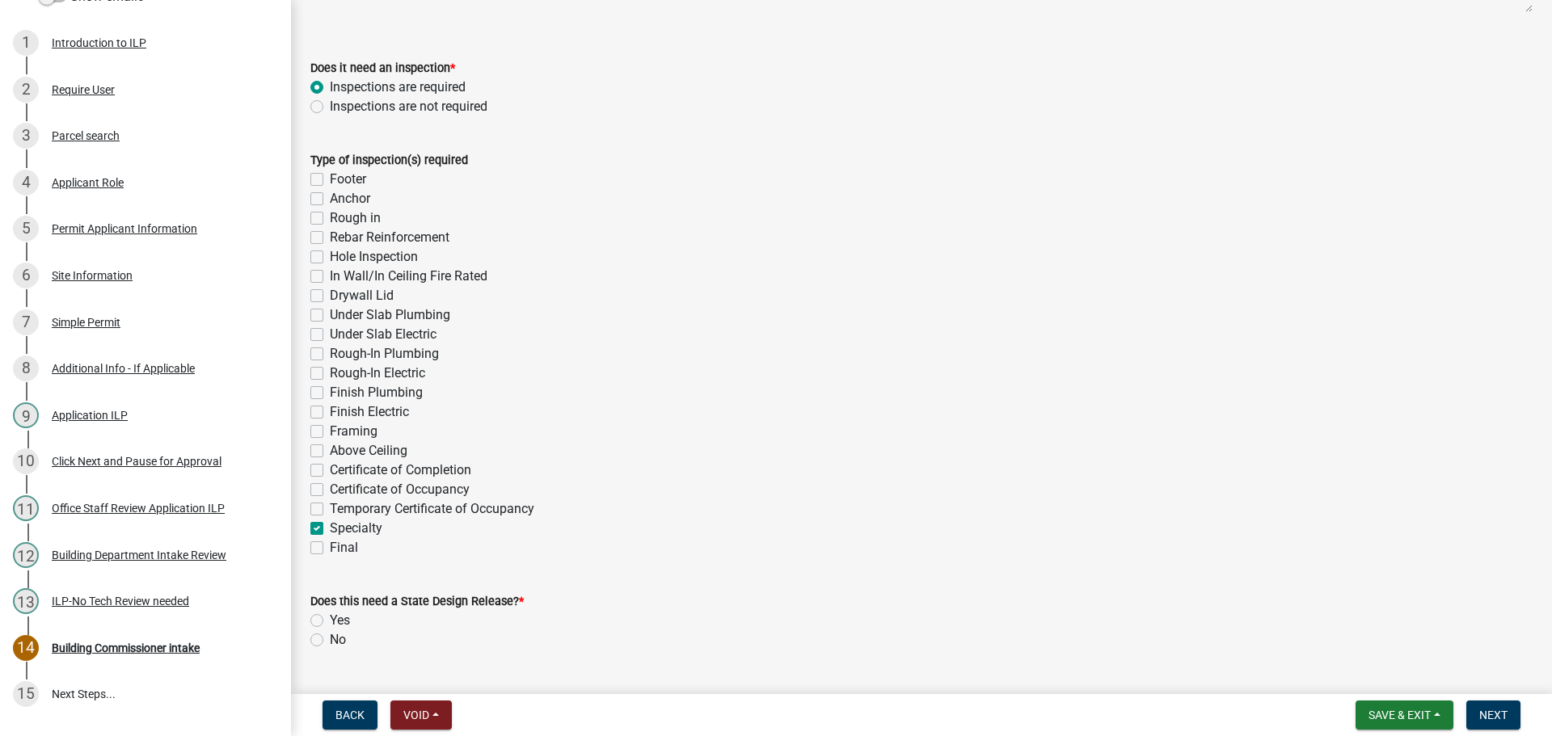
checkbox input "false"
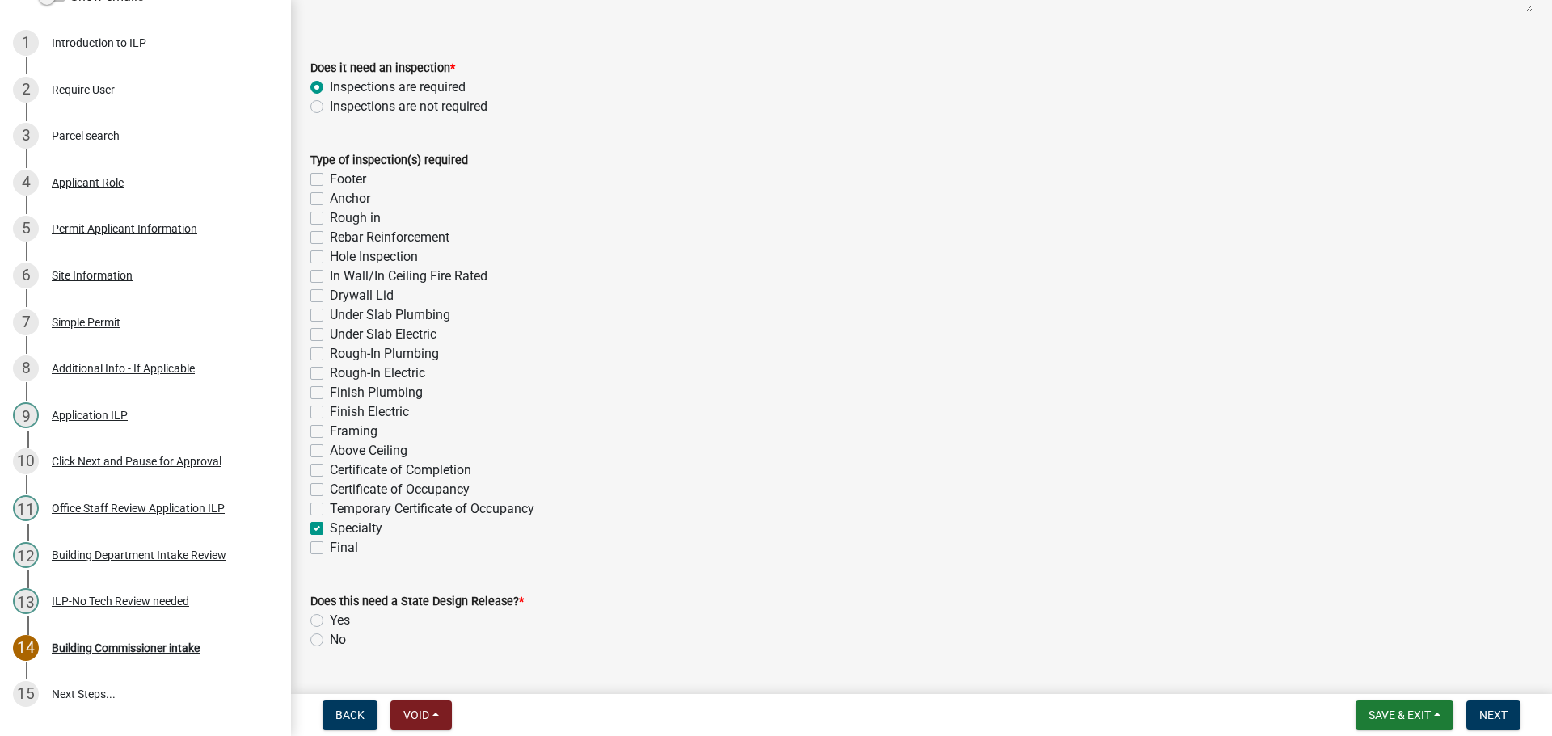
checkbox input "false"
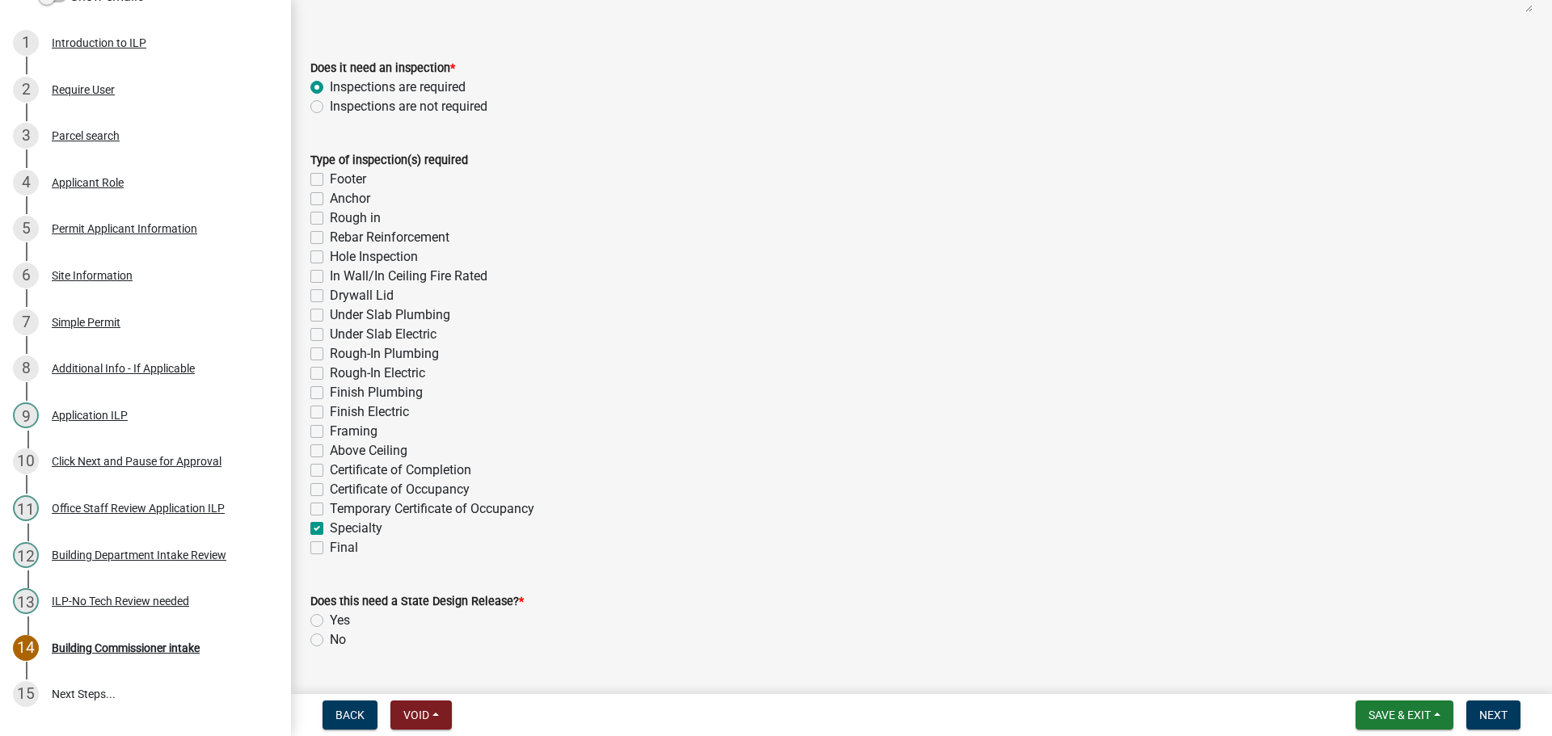
checkbox input "false"
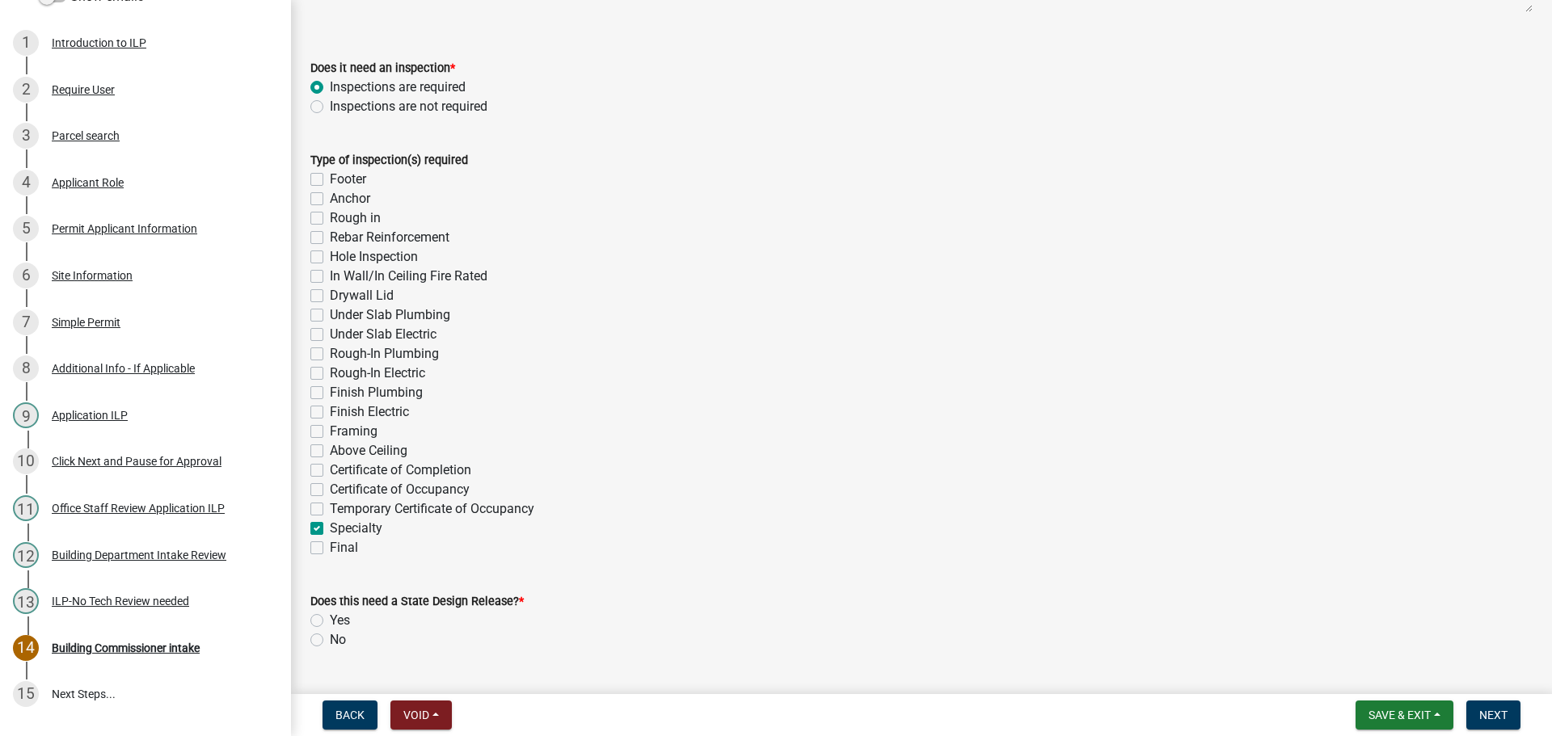
checkbox input "false"
checkbox input "true"
checkbox input "false"
click at [330, 525] on label "Specialty" at bounding box center [356, 528] width 53 height 19
click at [330, 525] on input "Specialty" at bounding box center [335, 524] width 11 height 11
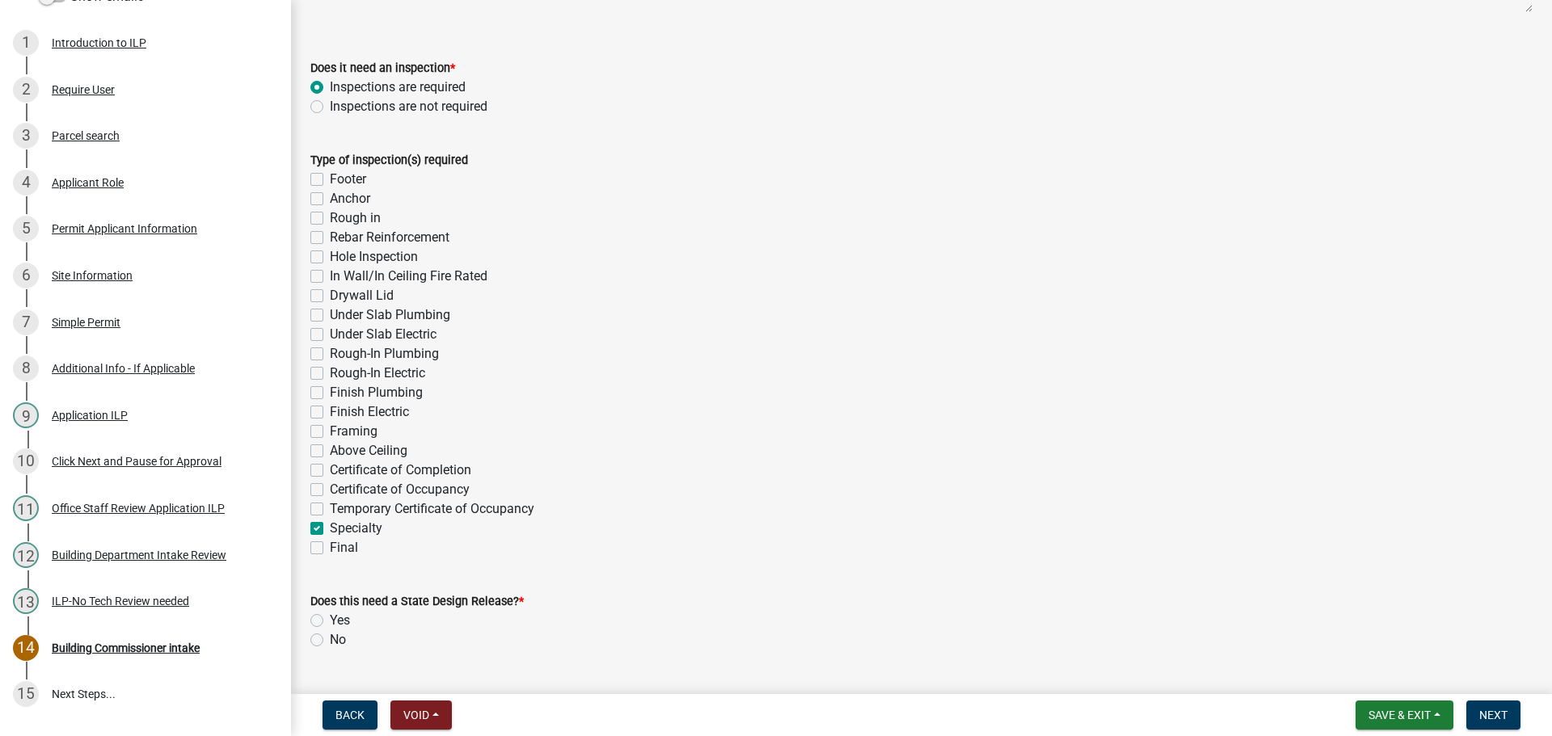
checkbox input "false"
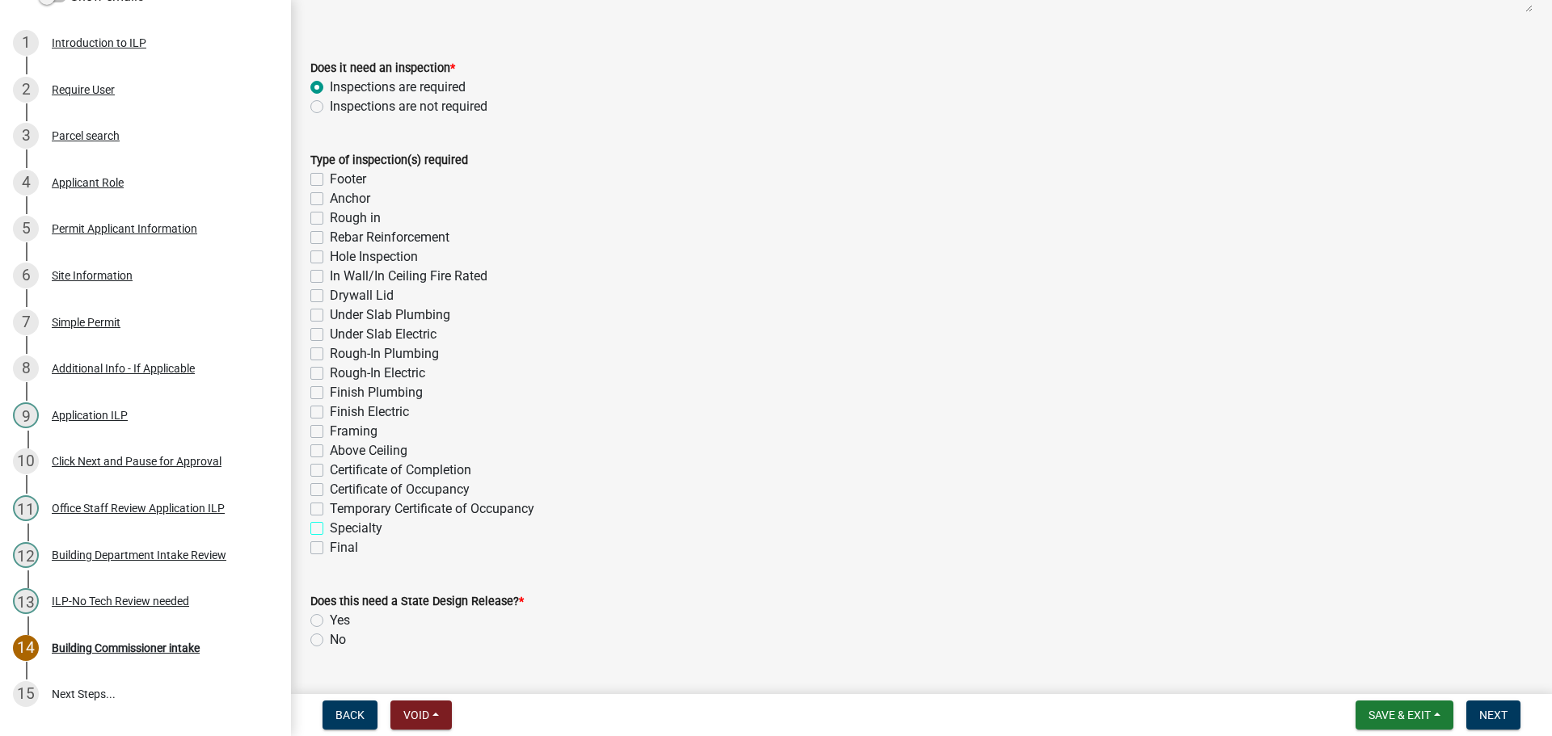
checkbox input "false"
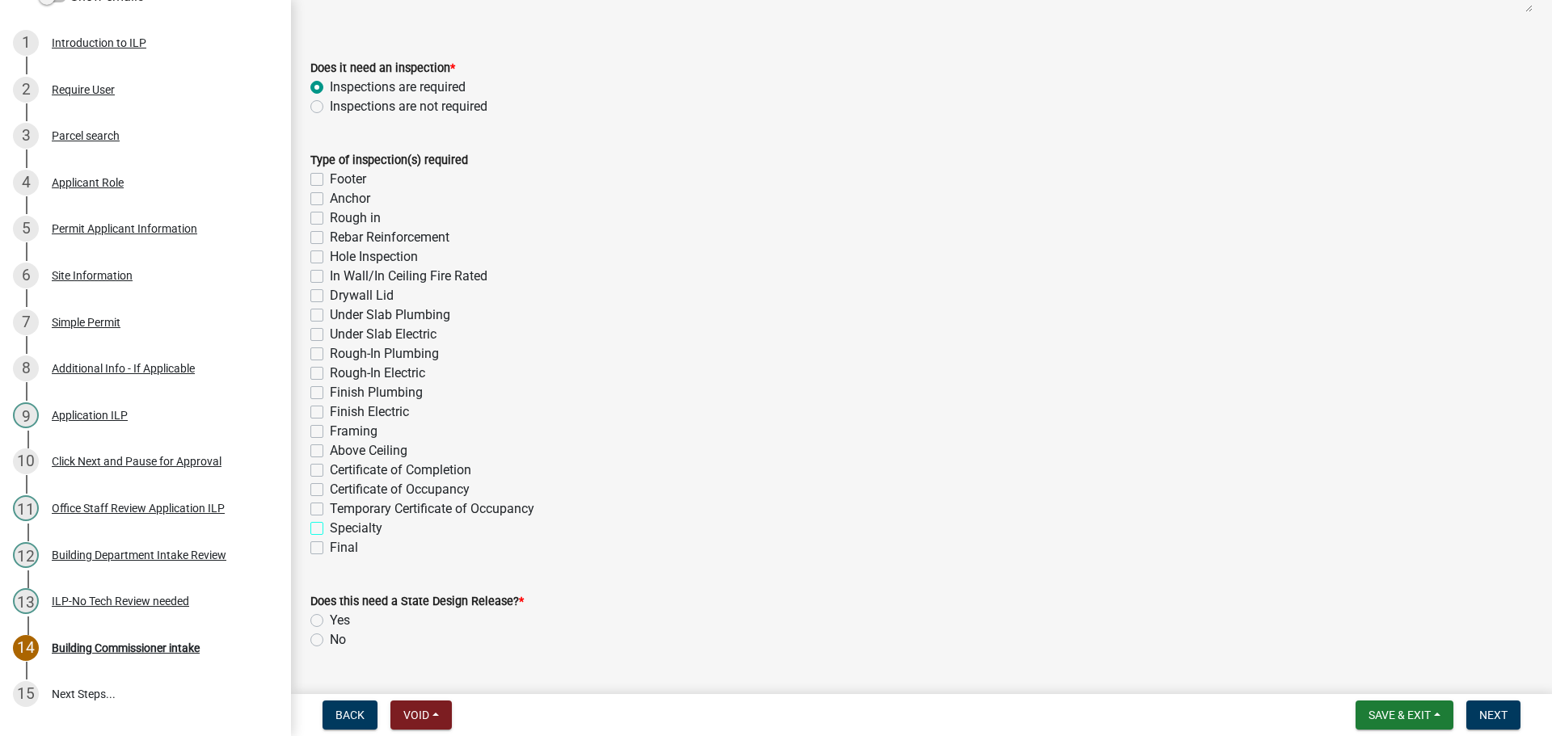
checkbox input "false"
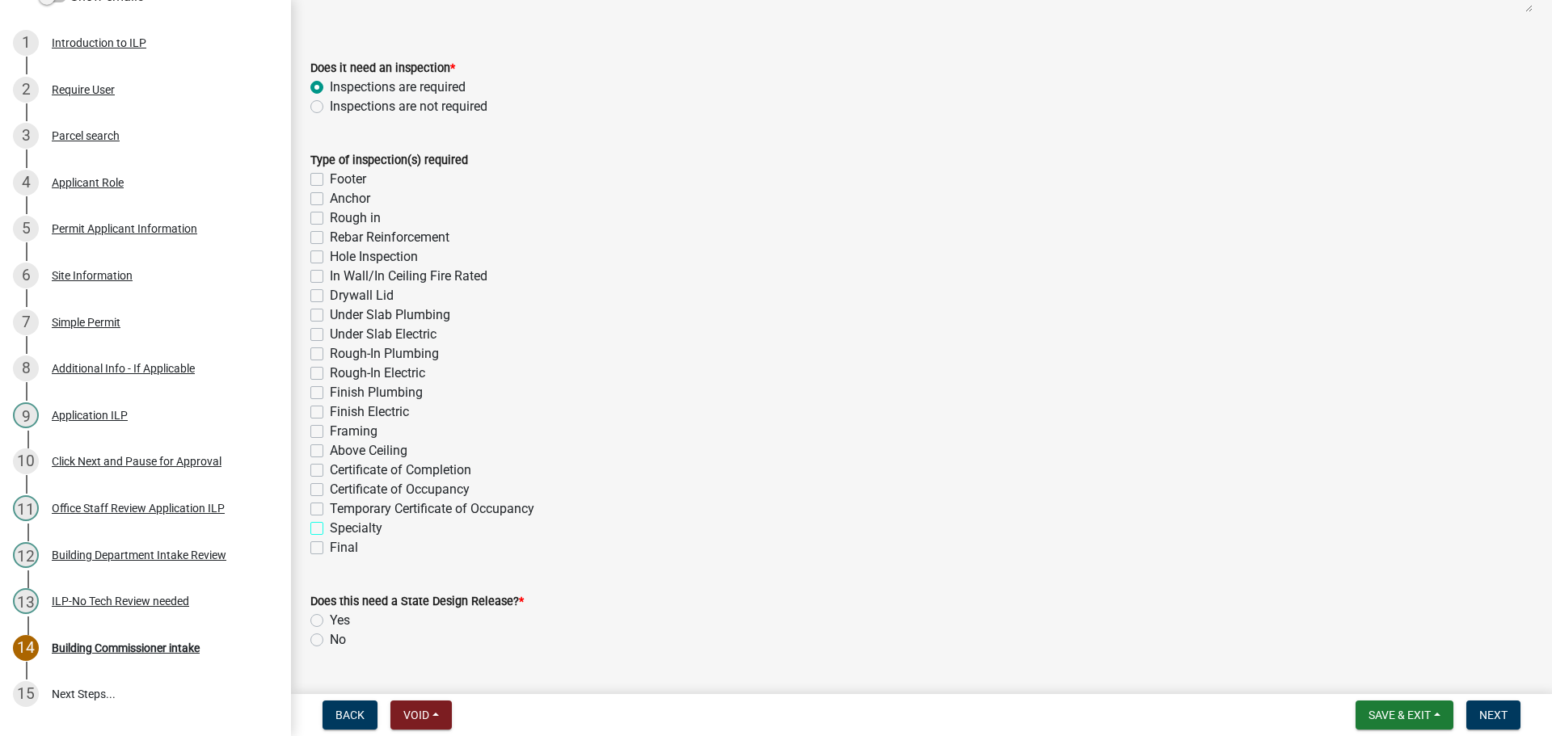
checkbox input "false"
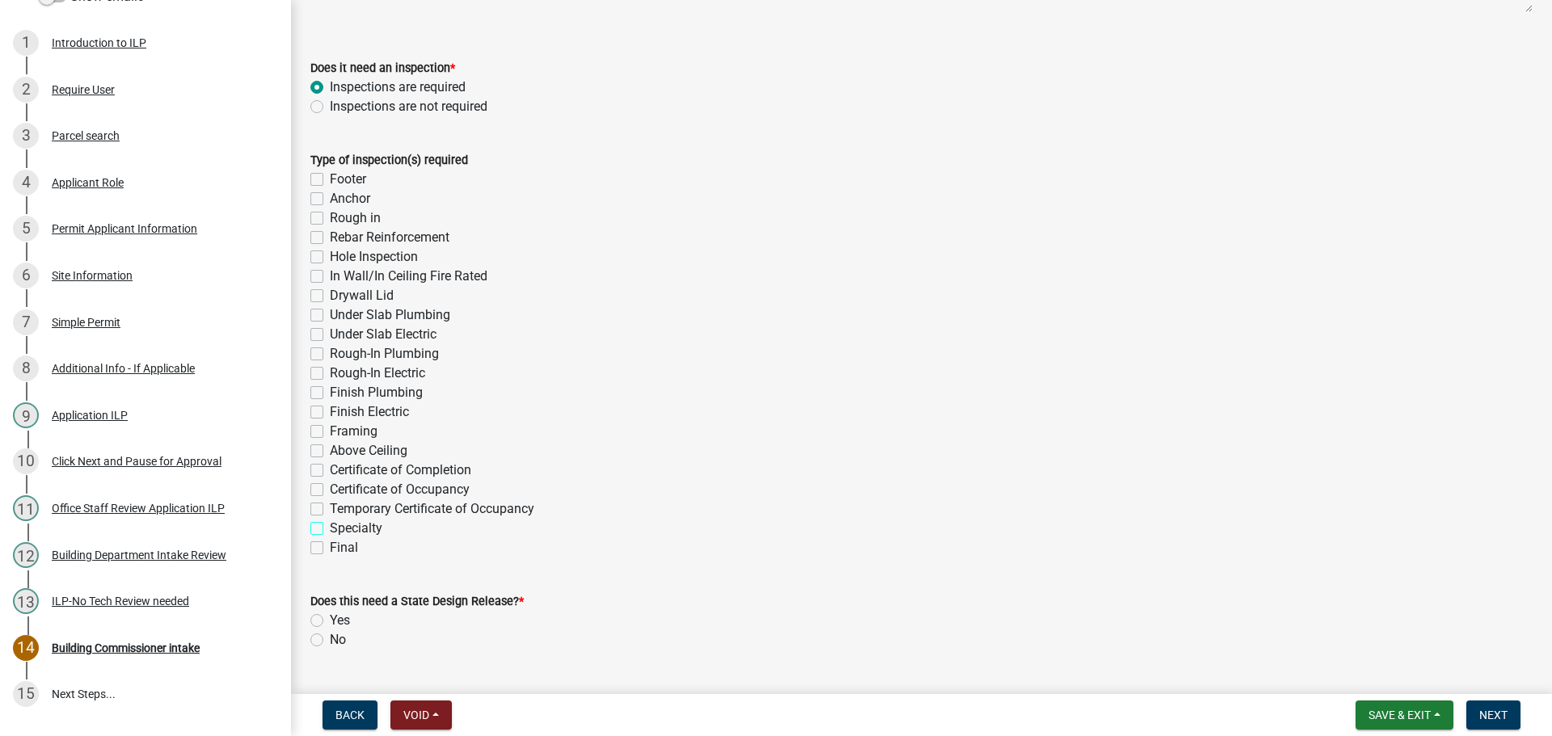
checkbox input "false"
click at [330, 255] on label "Hole Inspection" at bounding box center [374, 256] width 88 height 19
click at [330, 255] on input "Hole Inspection" at bounding box center [335, 252] width 11 height 11
checkbox input "true"
checkbox input "false"
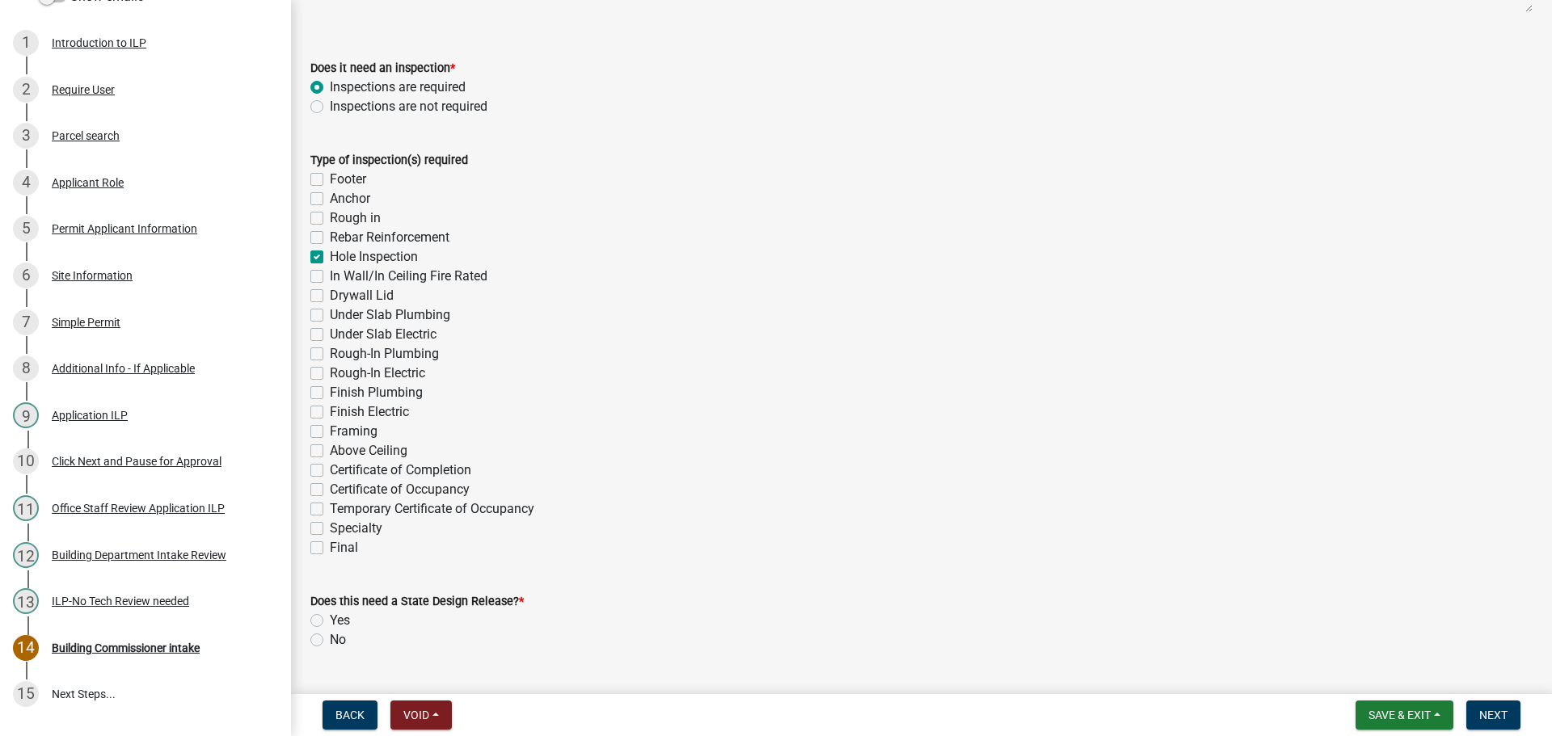
checkbox input "false"
checkbox input "true"
checkbox input "false"
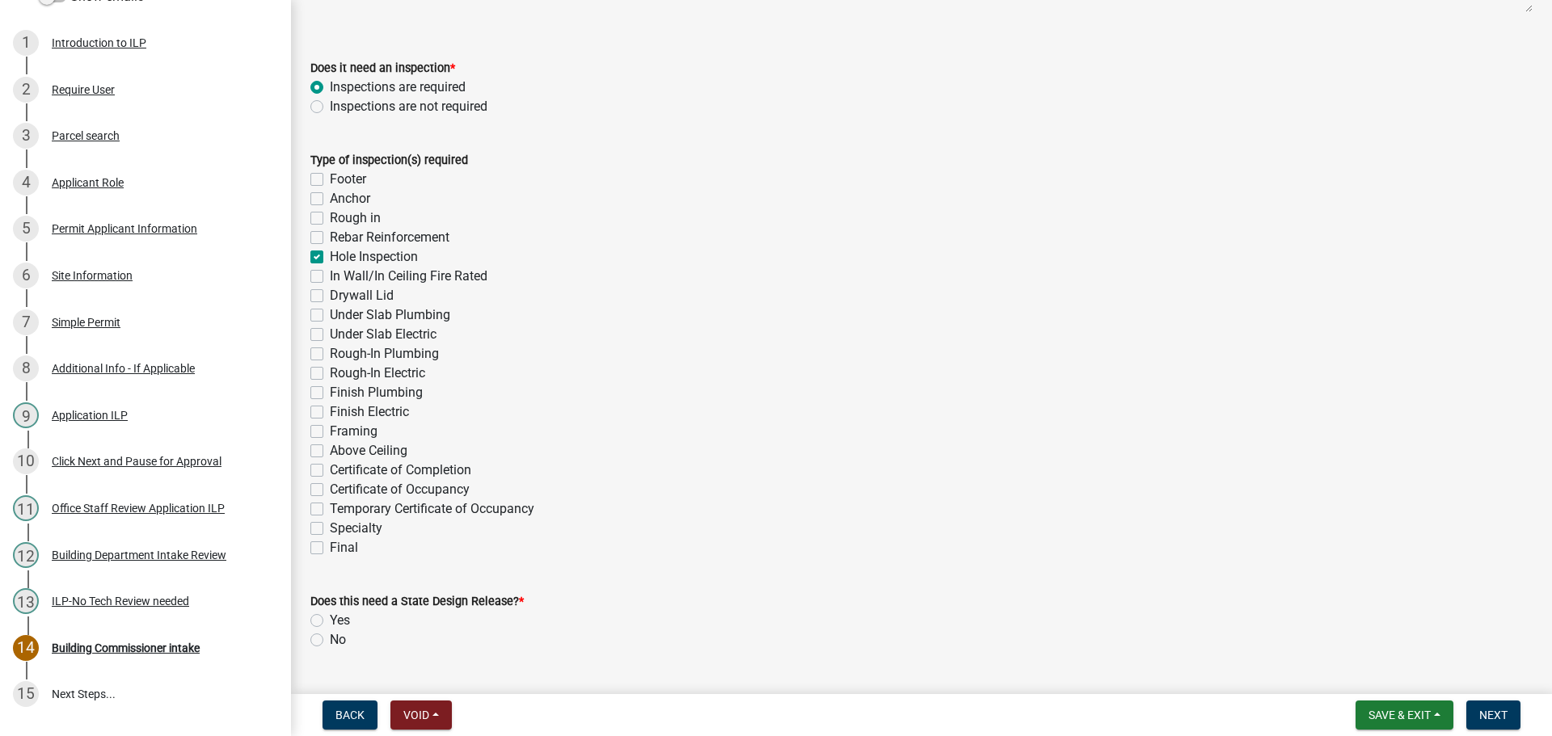
checkbox input "false"
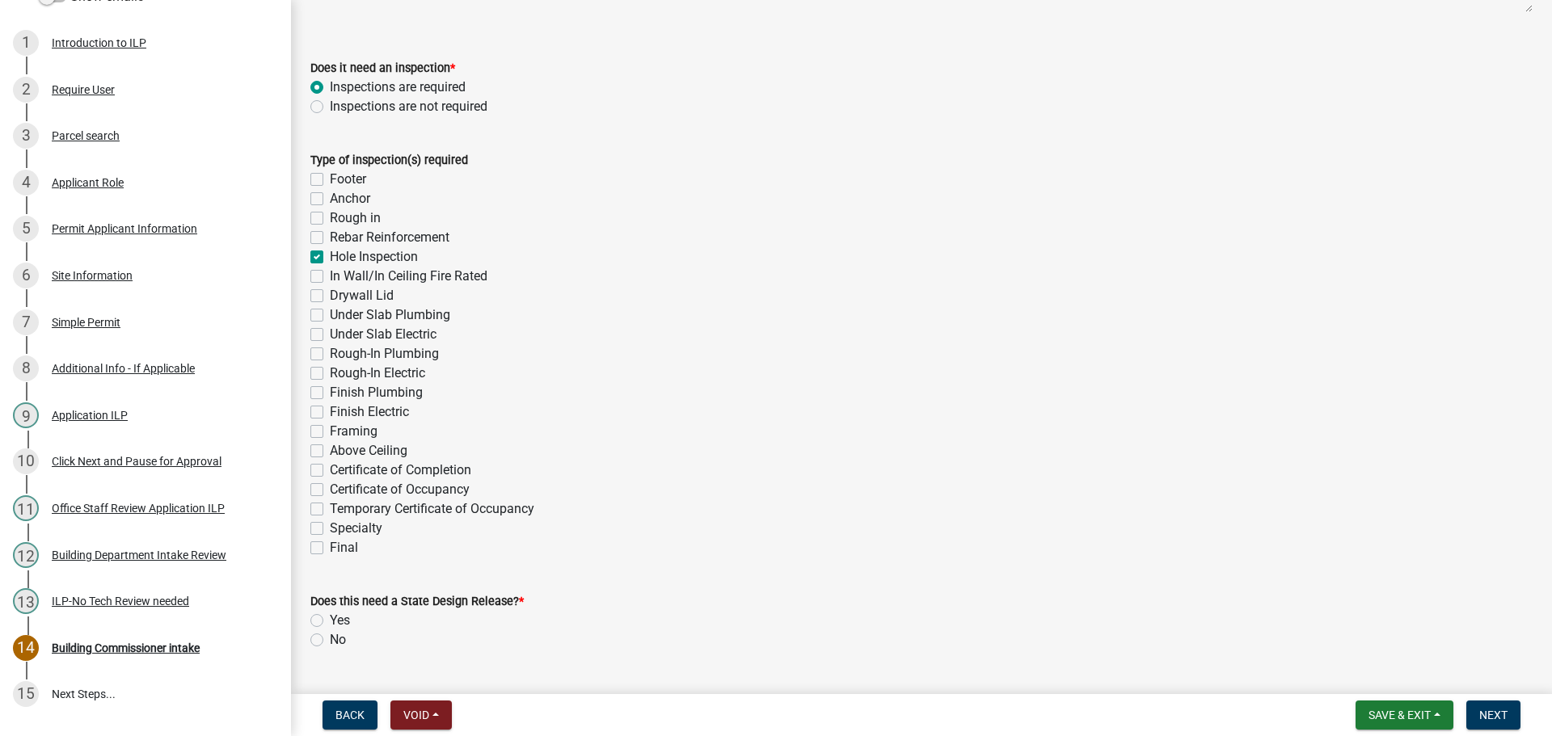
checkbox input "false"
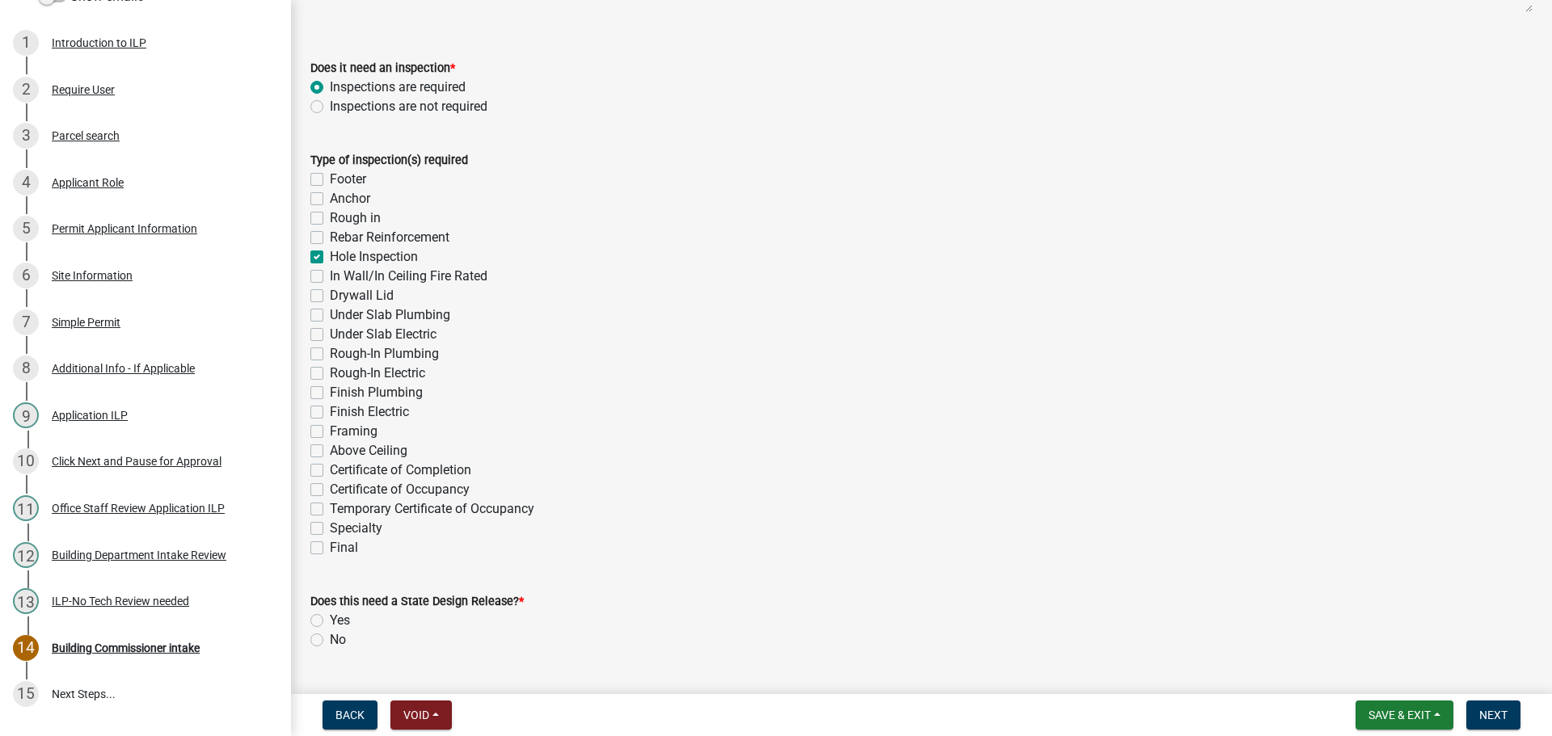
checkbox input "false"
click at [330, 636] on label "No" at bounding box center [338, 639] width 16 height 19
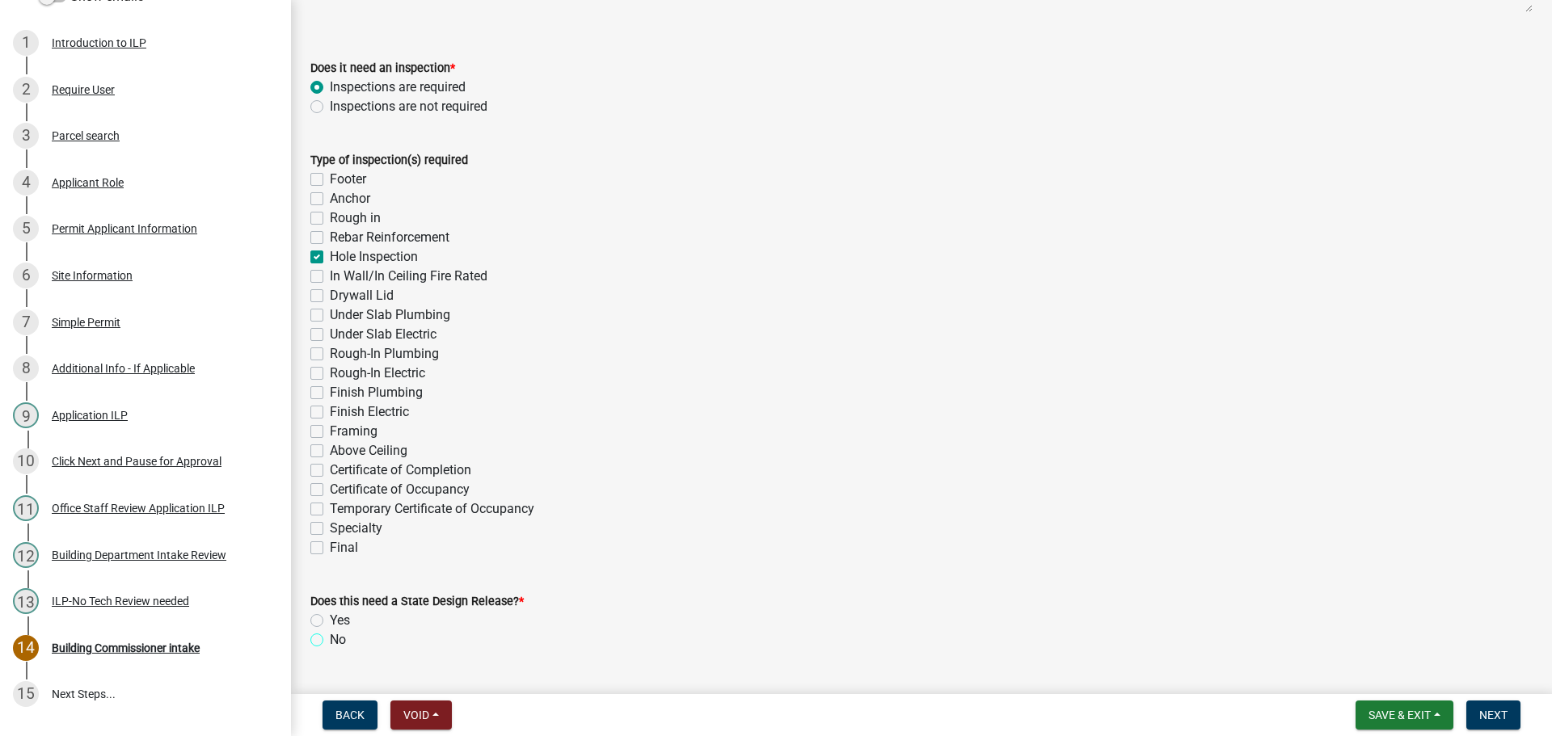
click at [330, 636] on input "No" at bounding box center [335, 635] width 11 height 11
radio input "true"
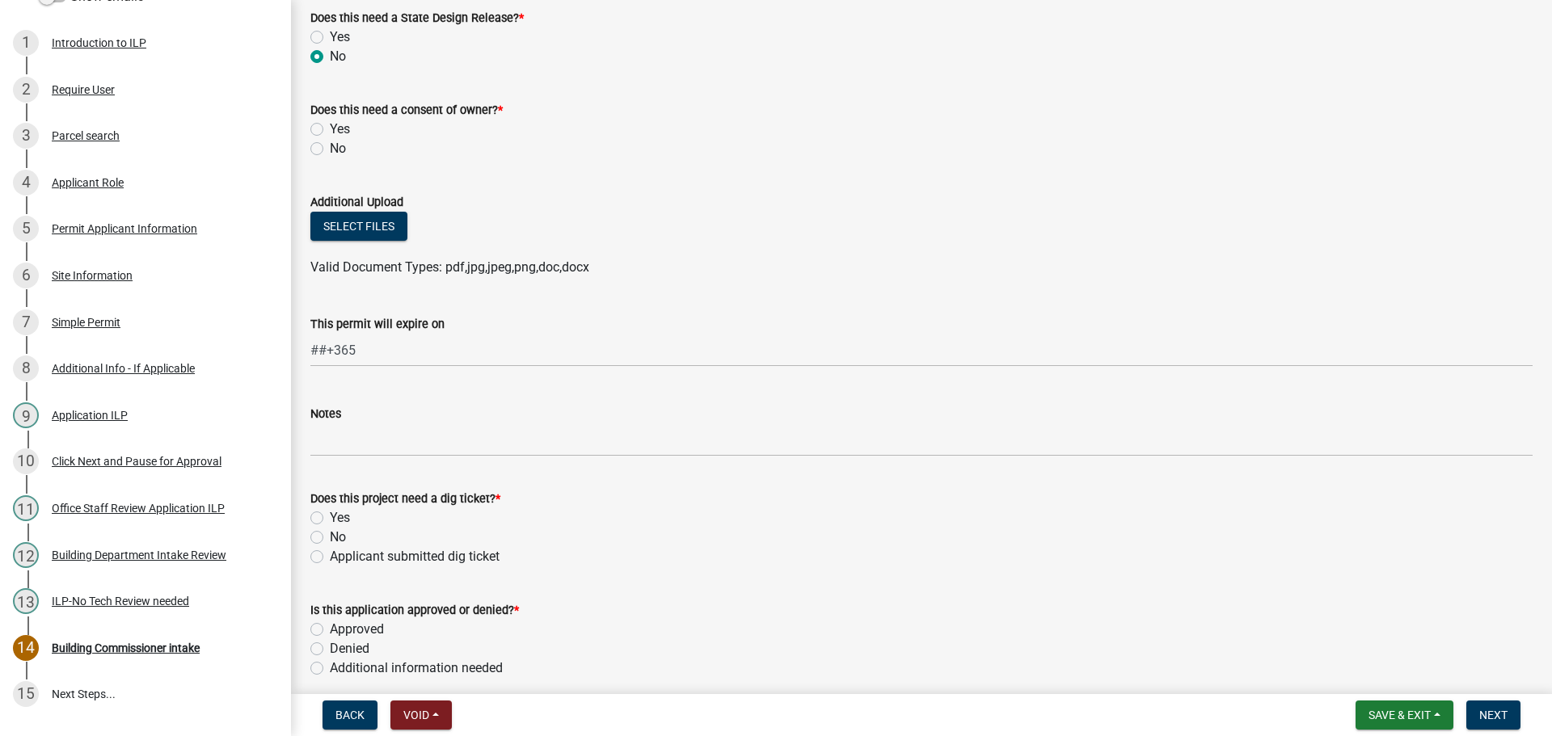
scroll to position [889, 0]
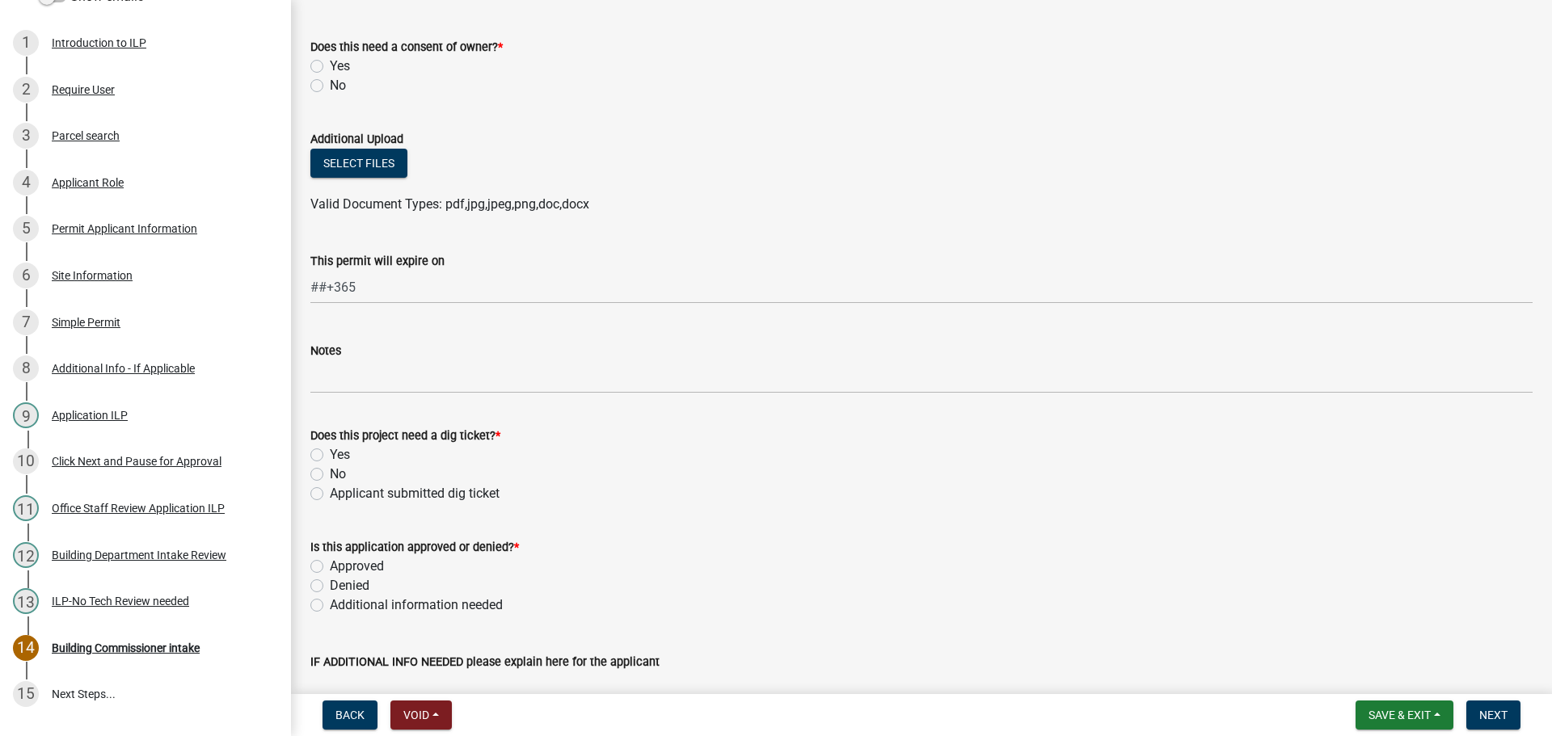
click at [330, 474] on label "No" at bounding box center [338, 474] width 16 height 19
click at [330, 474] on input "No" at bounding box center [335, 470] width 11 height 11
radio input "true"
click at [330, 564] on label "Approved" at bounding box center [357, 566] width 54 height 19
click at [330, 564] on input "Approved" at bounding box center [335, 562] width 11 height 11
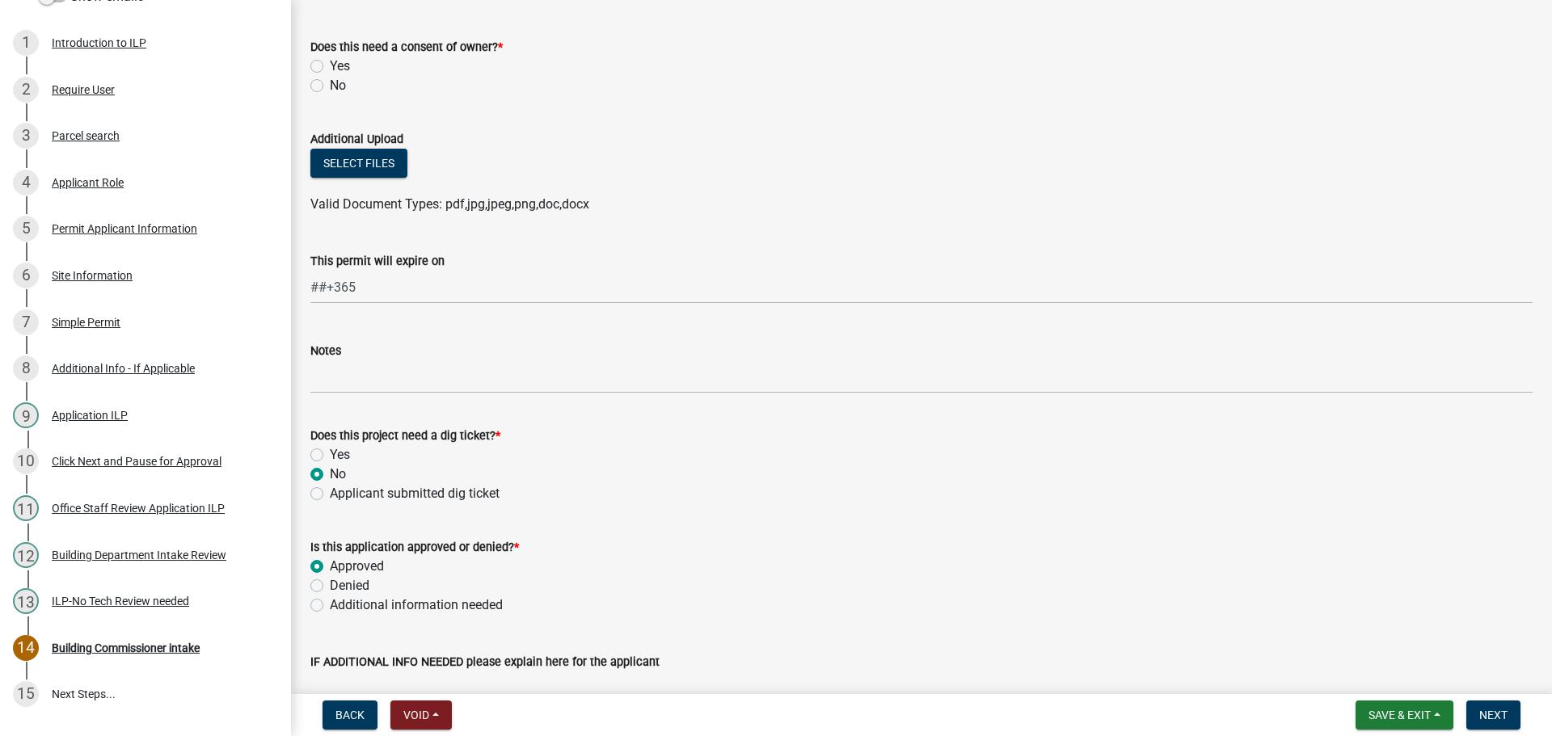
radio input "true"
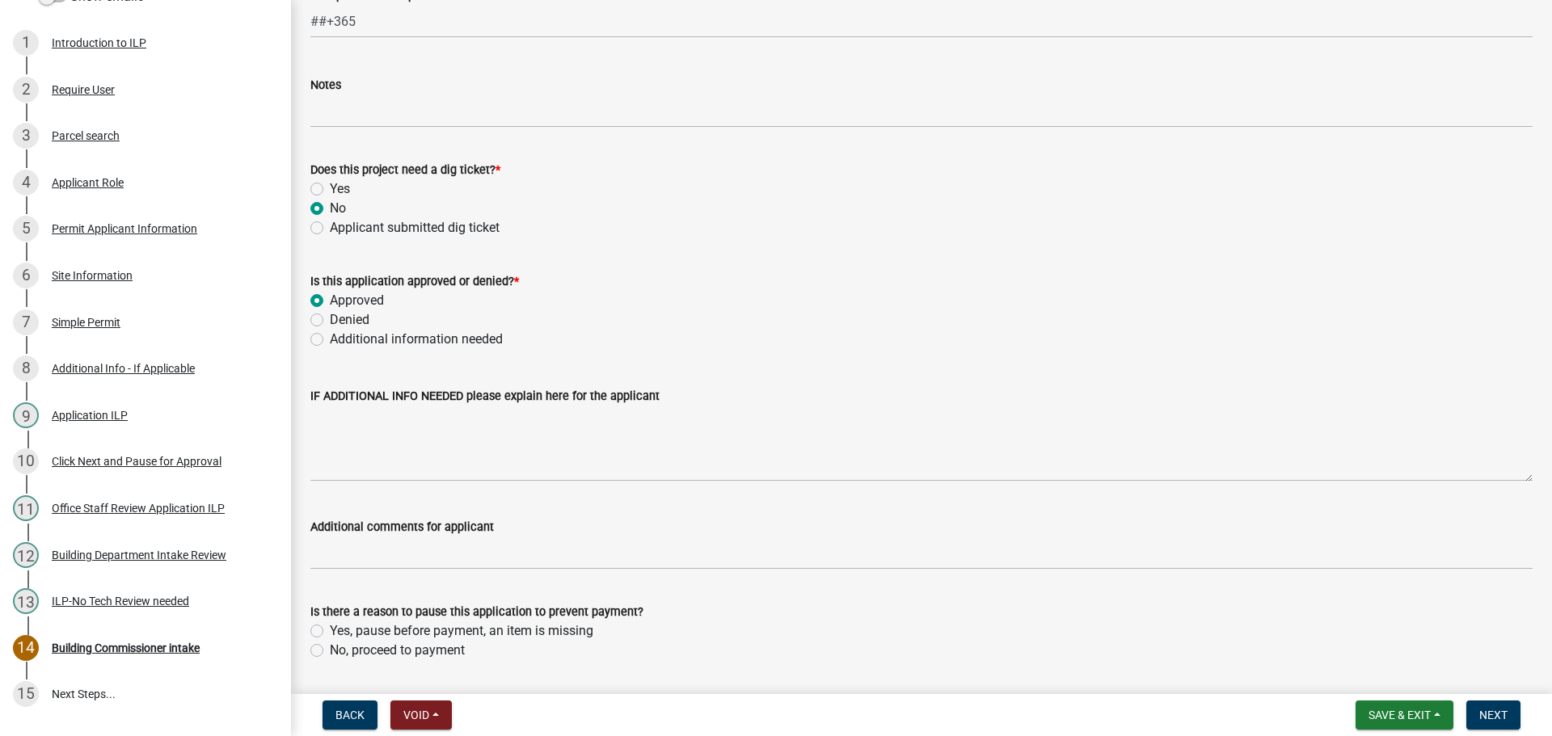
scroll to position [1205, 0]
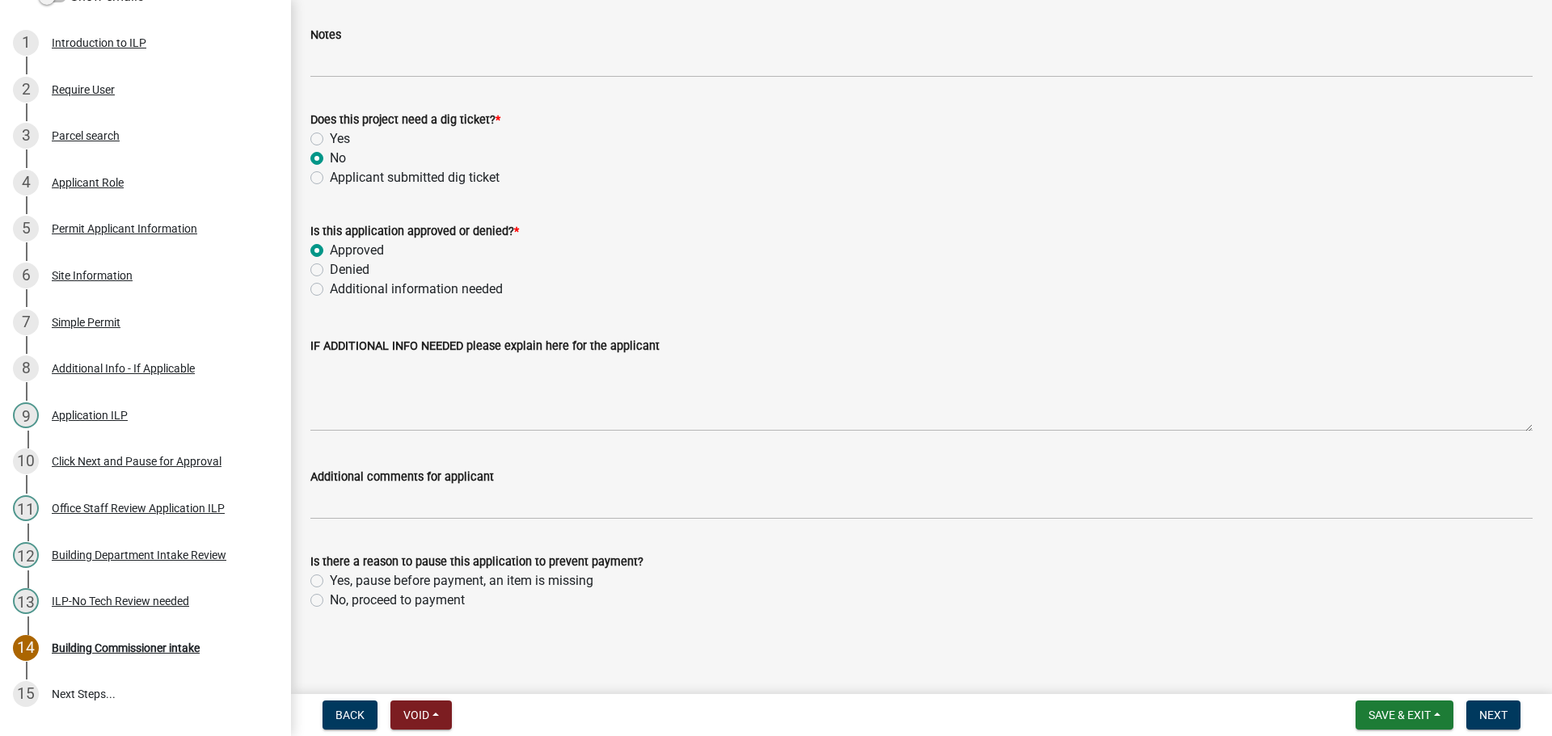
click at [330, 597] on label "No, proceed to payment" at bounding box center [397, 600] width 135 height 19
click at [330, 597] on input "No, proceed to payment" at bounding box center [335, 596] width 11 height 11
radio input "true"
click at [1488, 706] on button "Next" at bounding box center [1493, 715] width 54 height 29
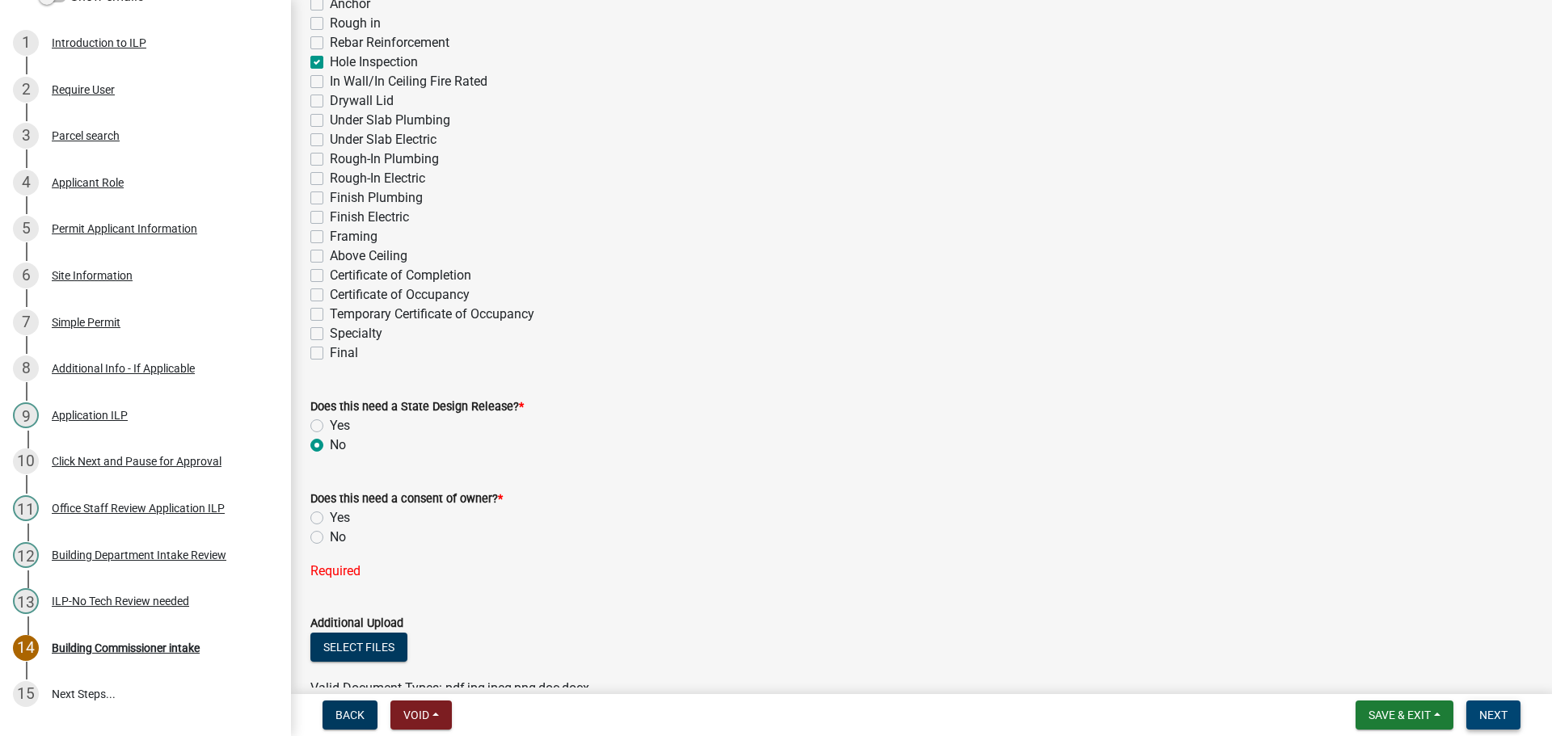
scroll to position [429, 0]
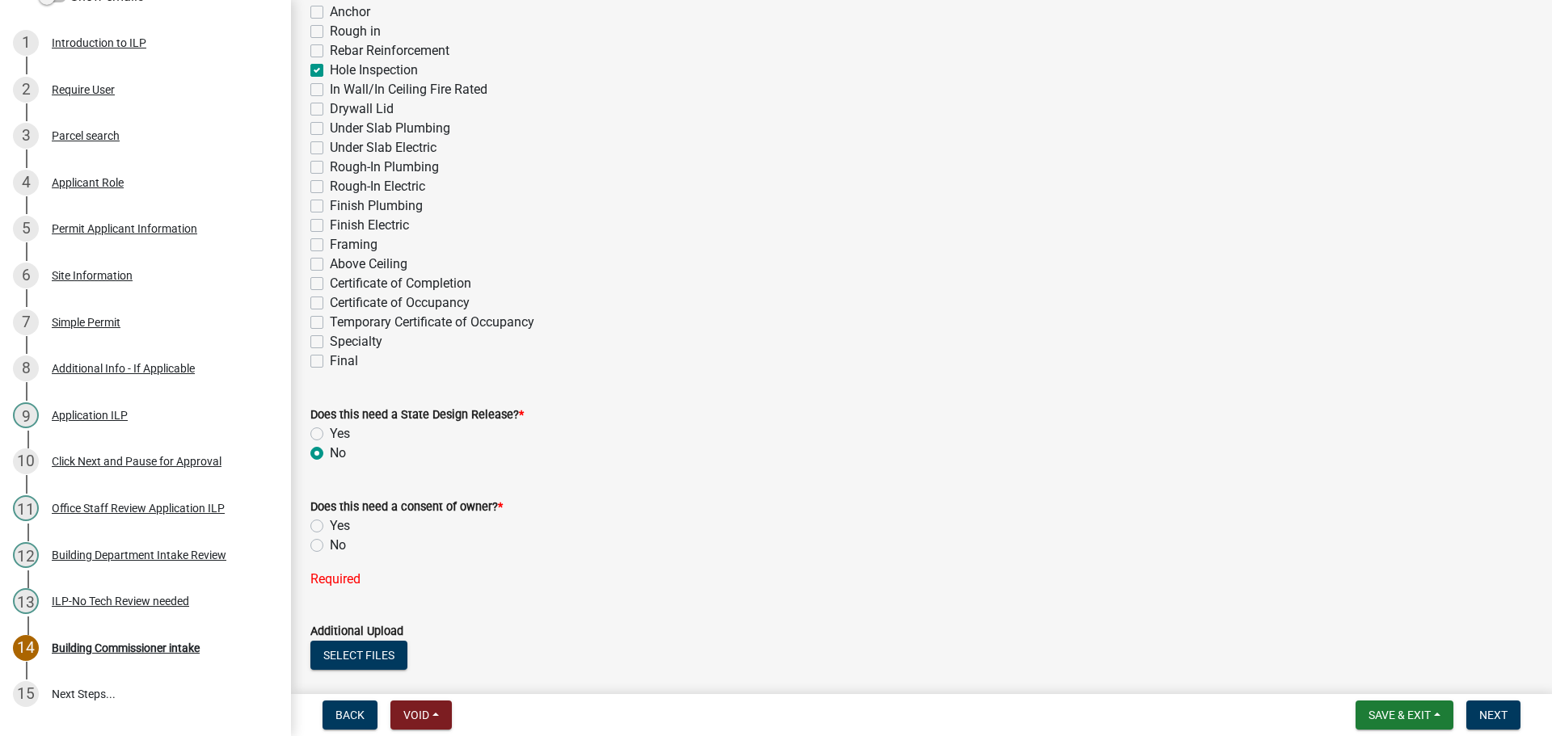
click at [330, 542] on label "No" at bounding box center [338, 545] width 16 height 19
click at [330, 542] on input "No" at bounding box center [335, 541] width 11 height 11
radio input "true"
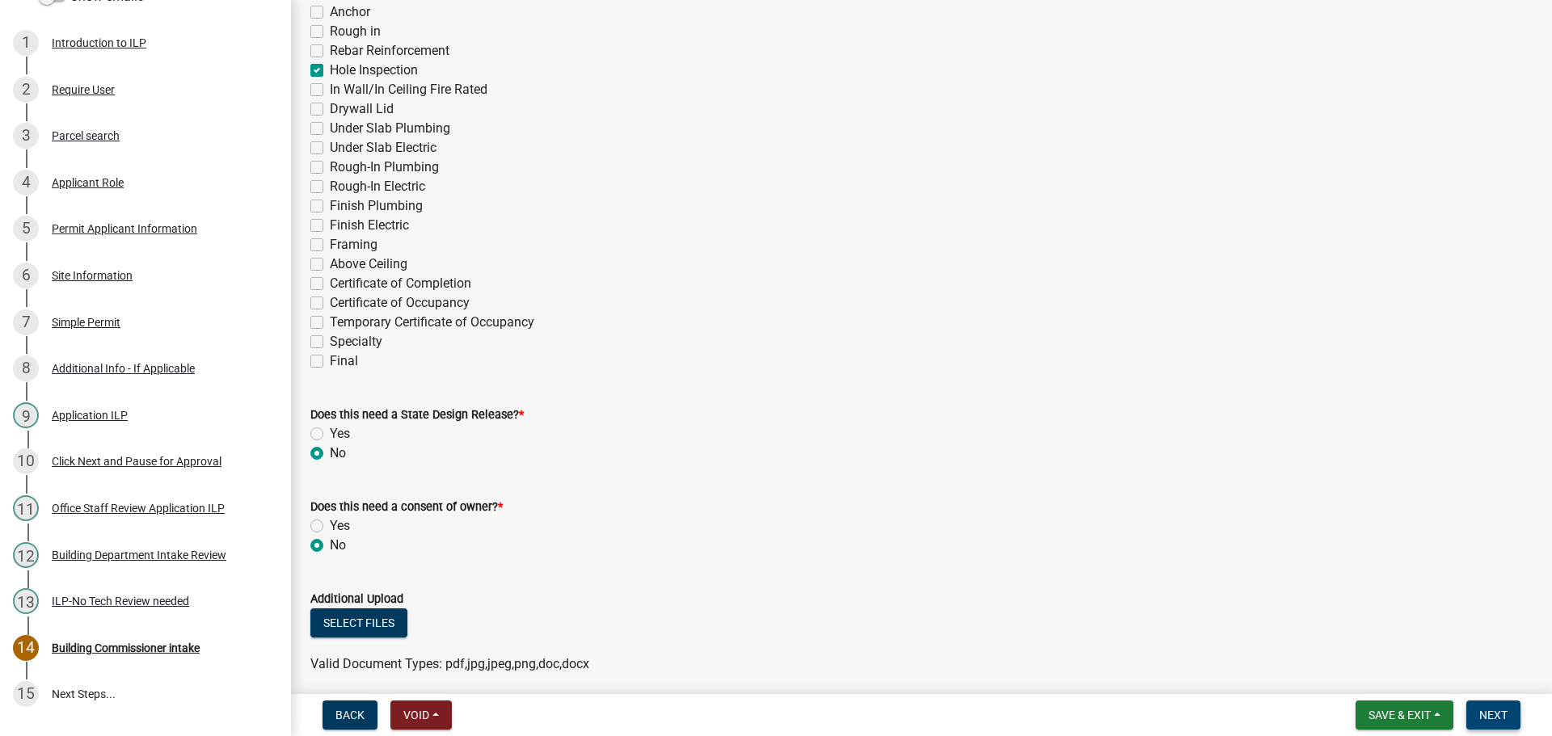
click at [1486, 713] on span "Next" at bounding box center [1493, 715] width 28 height 13
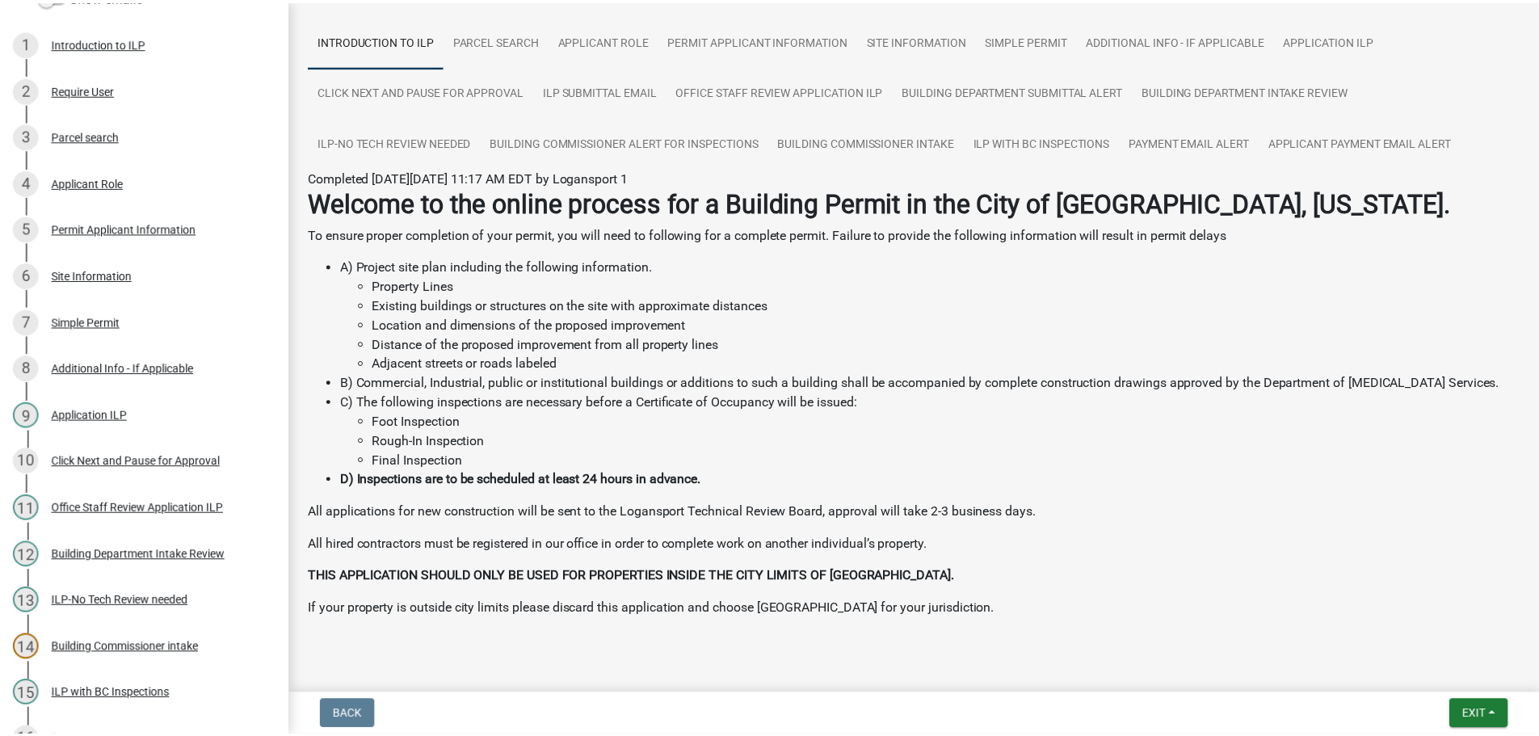
scroll to position [134, 0]
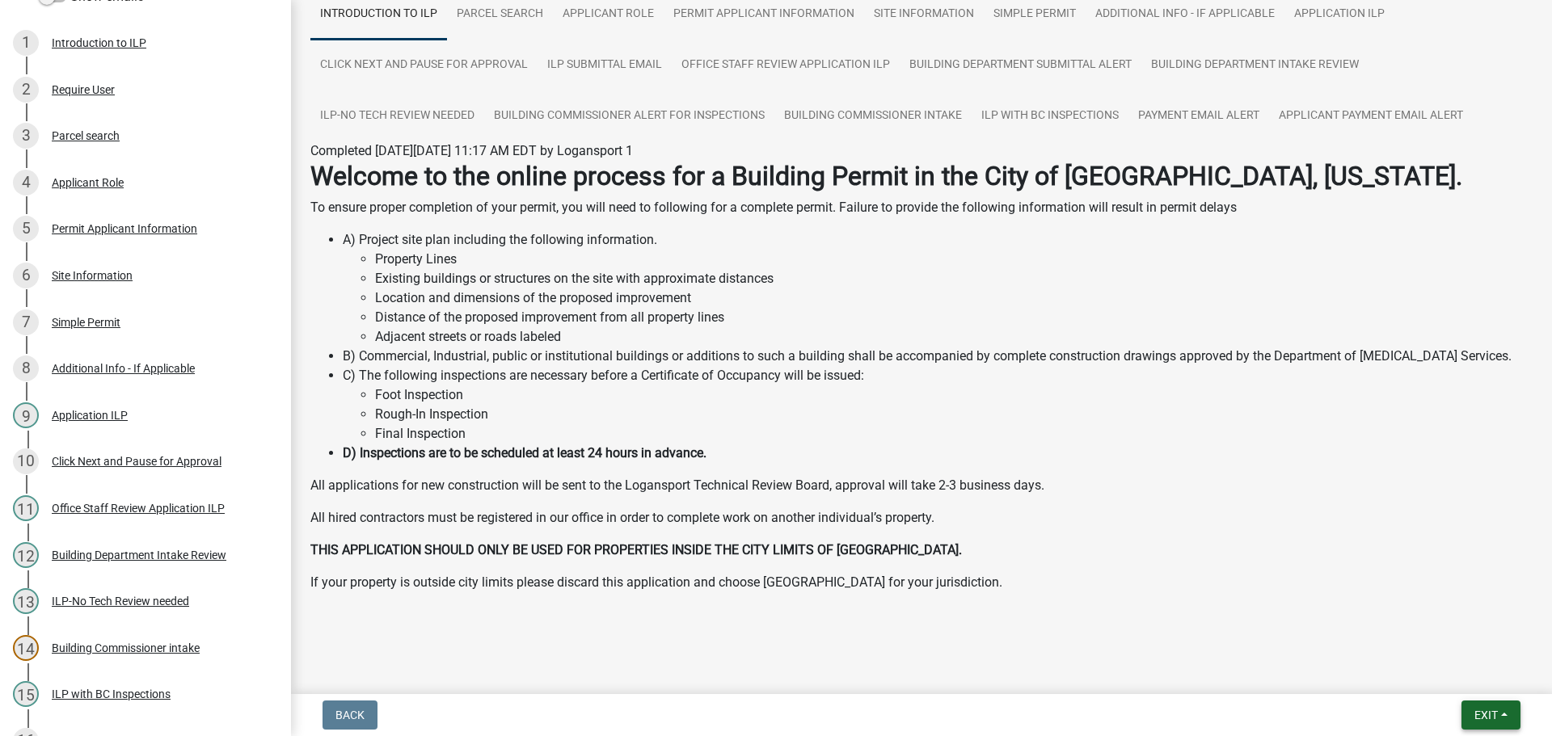
click at [1489, 714] on span "Exit" at bounding box center [1485, 715] width 23 height 13
click at [1459, 668] on button "Save & Exit" at bounding box center [1455, 673] width 129 height 39
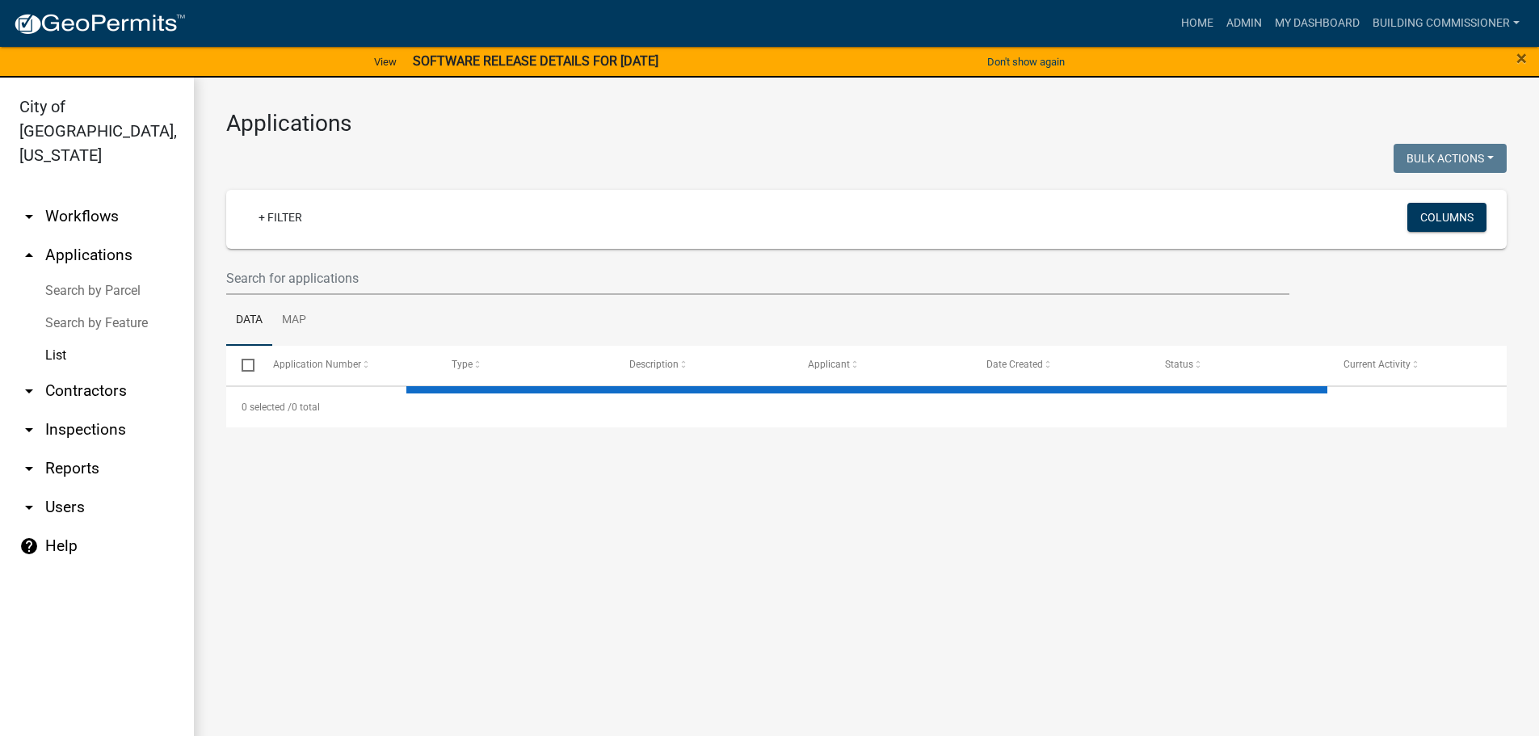
select select "3: 100"
